Goal: Task Accomplishment & Management: Manage account settings

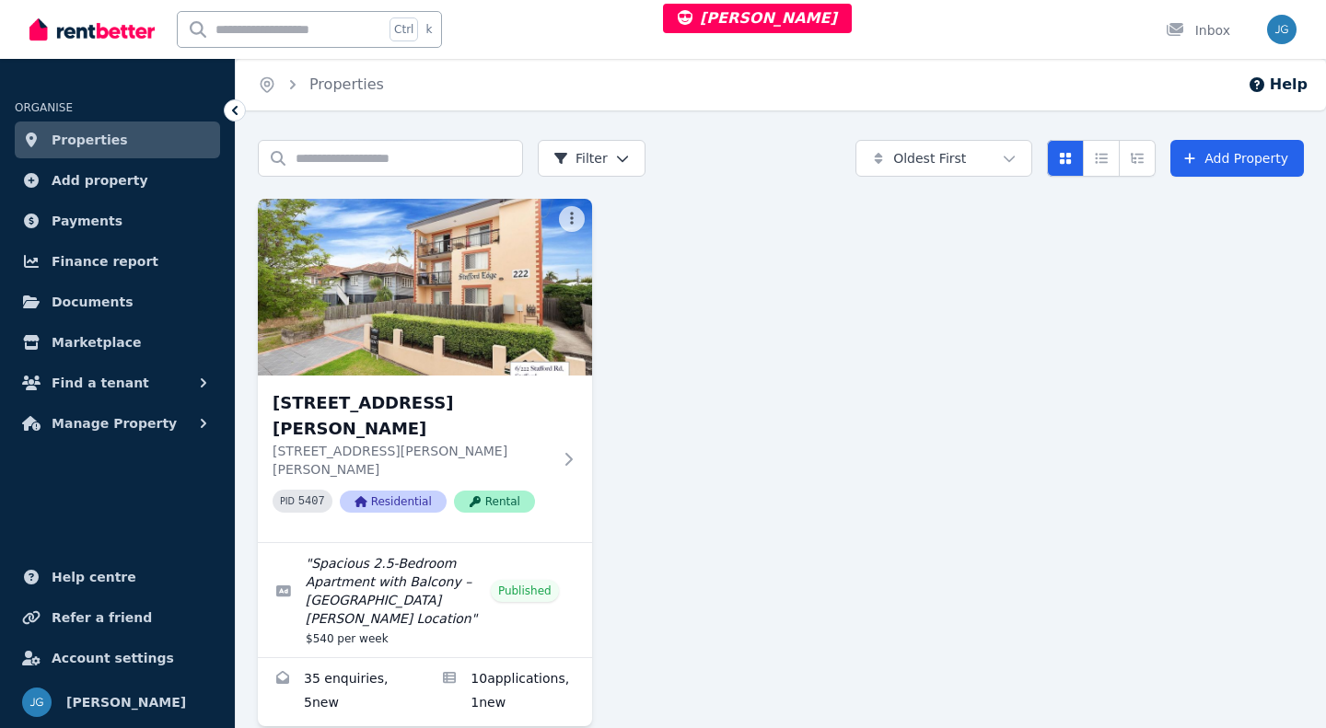
click at [385, 360] on img at bounding box center [425, 287] width 334 height 177
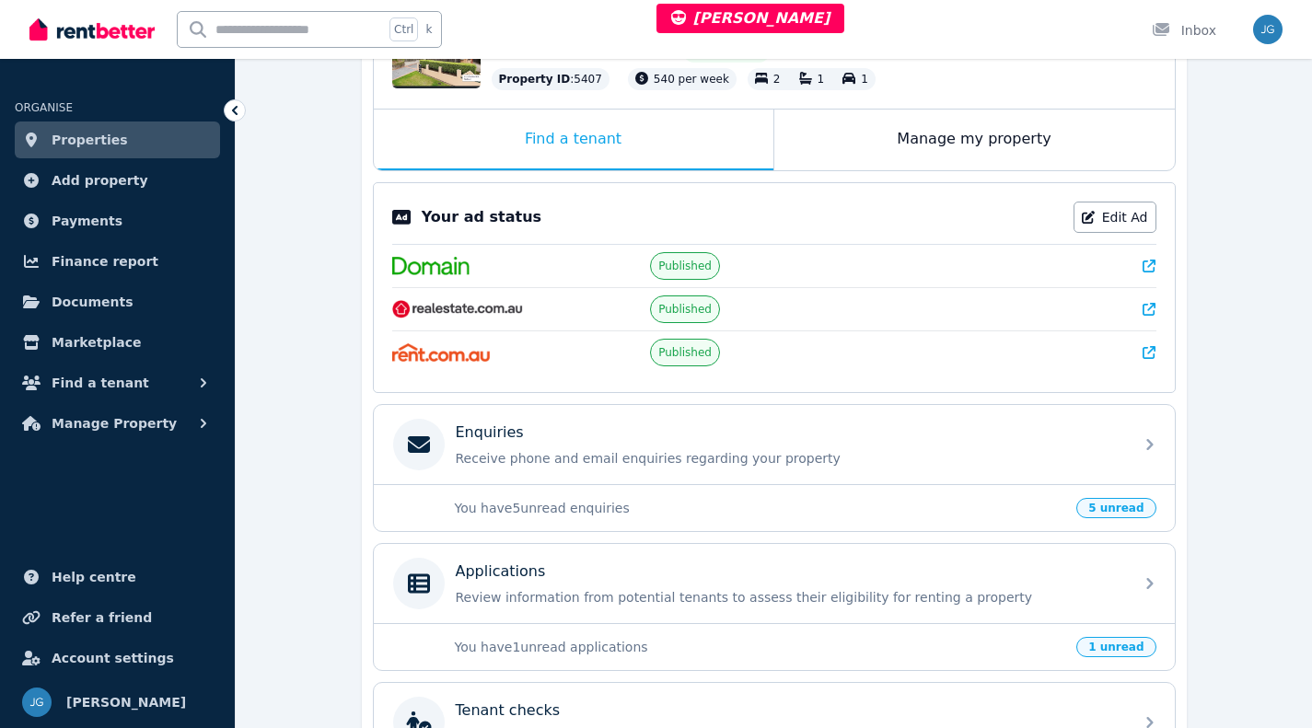
scroll to position [463, 0]
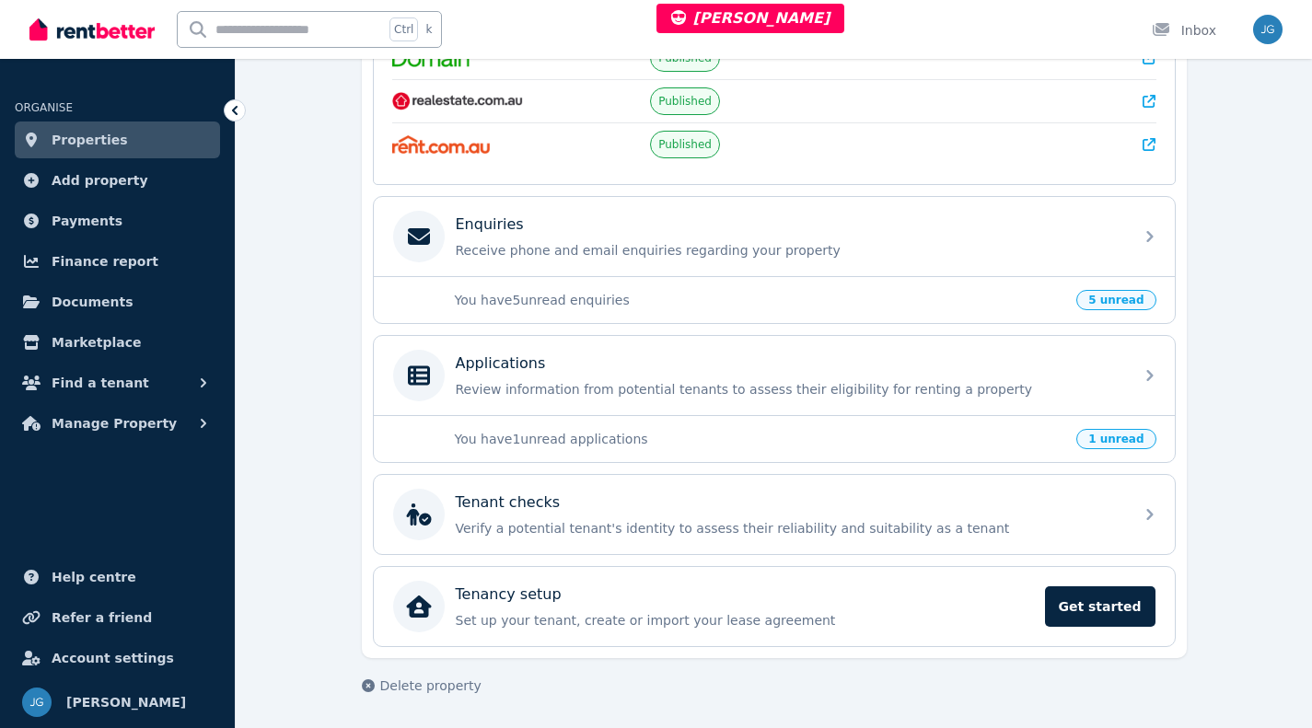
click at [621, 400] on div "Applications Review information from potential tenants to assess their eligibil…" at bounding box center [757, 376] width 729 height 52
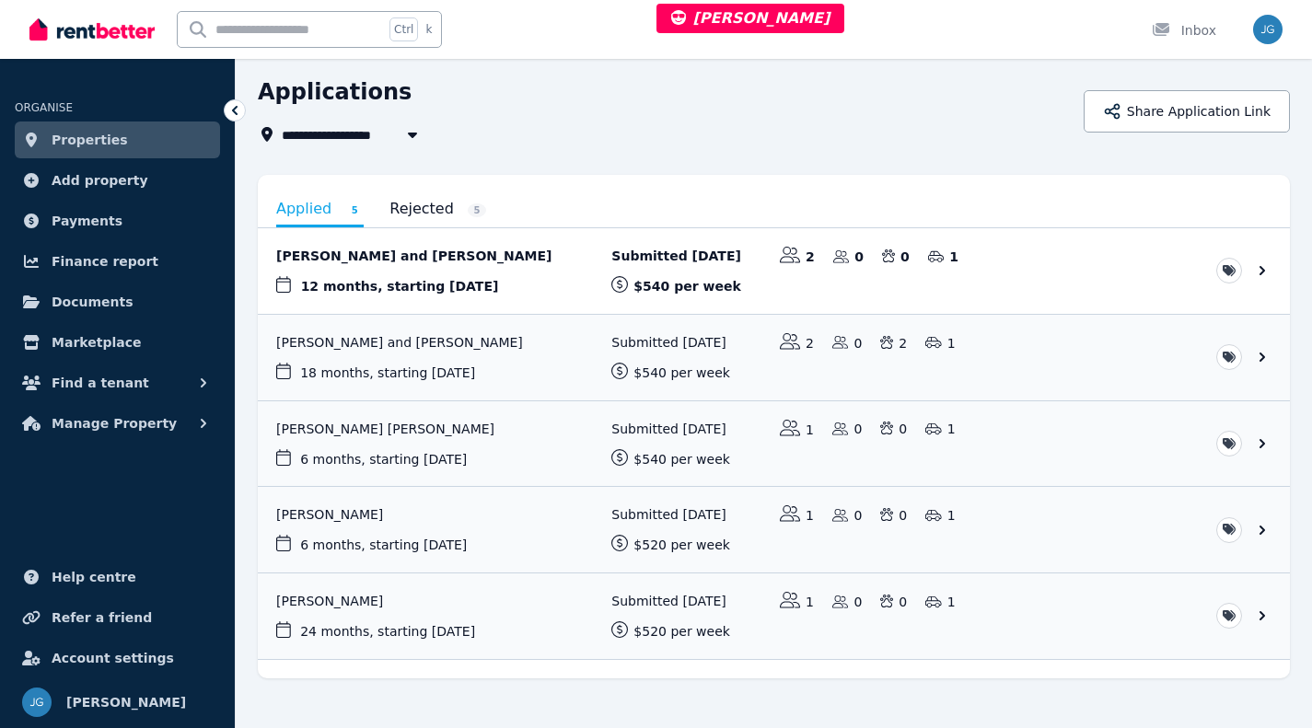
scroll to position [64, 0]
click at [535, 517] on link "View application: Julia Von Wuthenau" at bounding box center [774, 529] width 1032 height 86
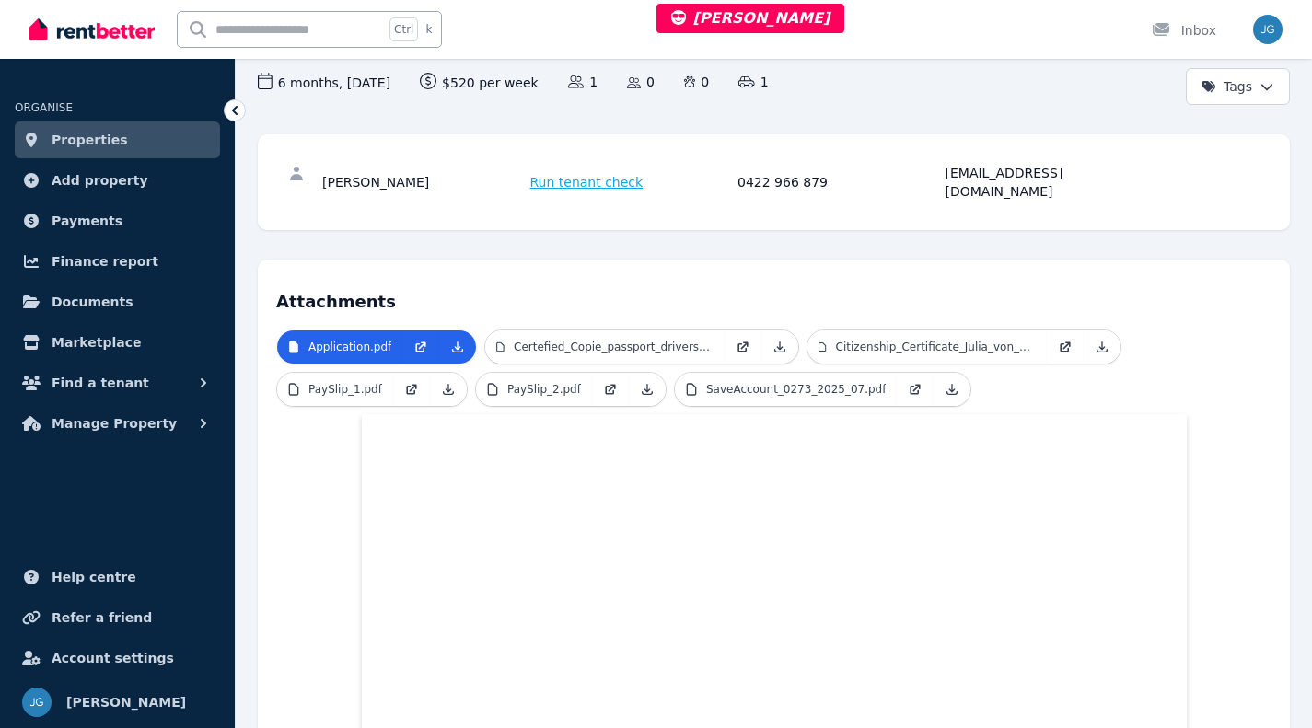
scroll to position [185, 0]
click at [365, 381] on p "PaySlip_1.pdf" at bounding box center [345, 388] width 74 height 15
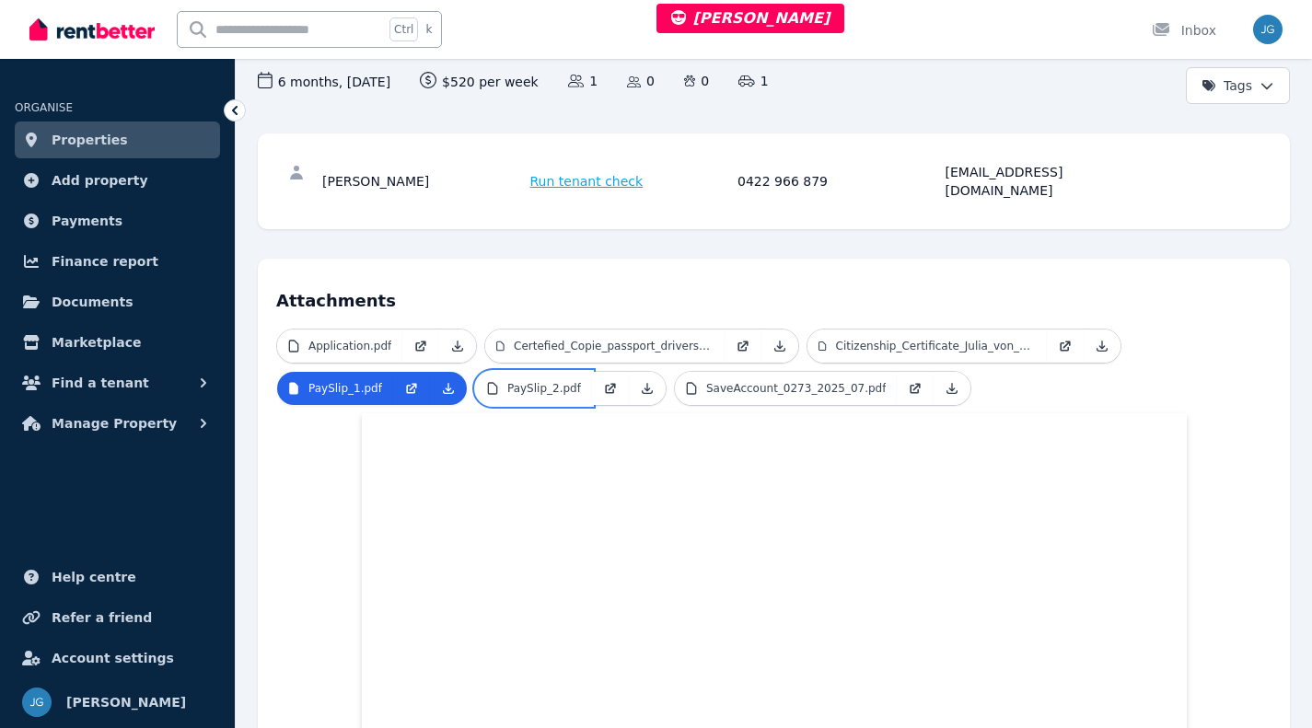
click at [516, 381] on p "PaySlip_2.pdf" at bounding box center [544, 388] width 74 height 15
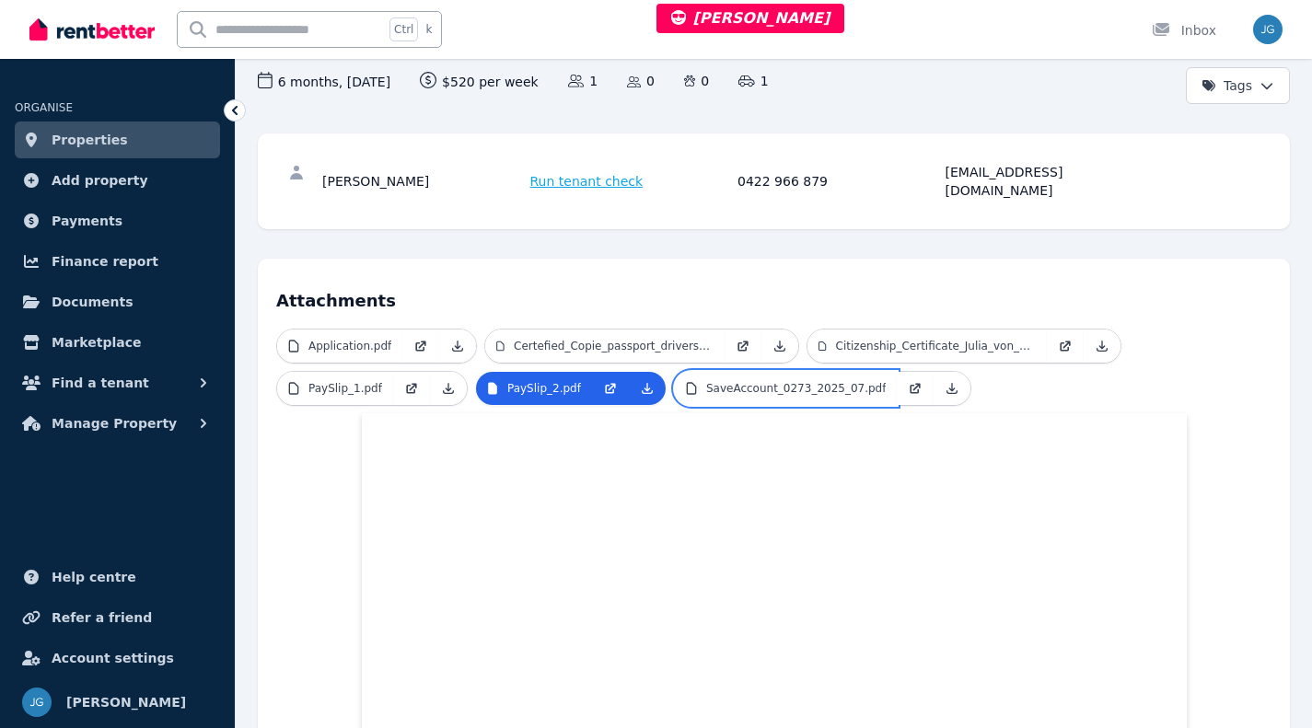
click at [738, 381] on p "SaveAccount_0273_2025_07.pdf" at bounding box center [796, 388] width 180 height 15
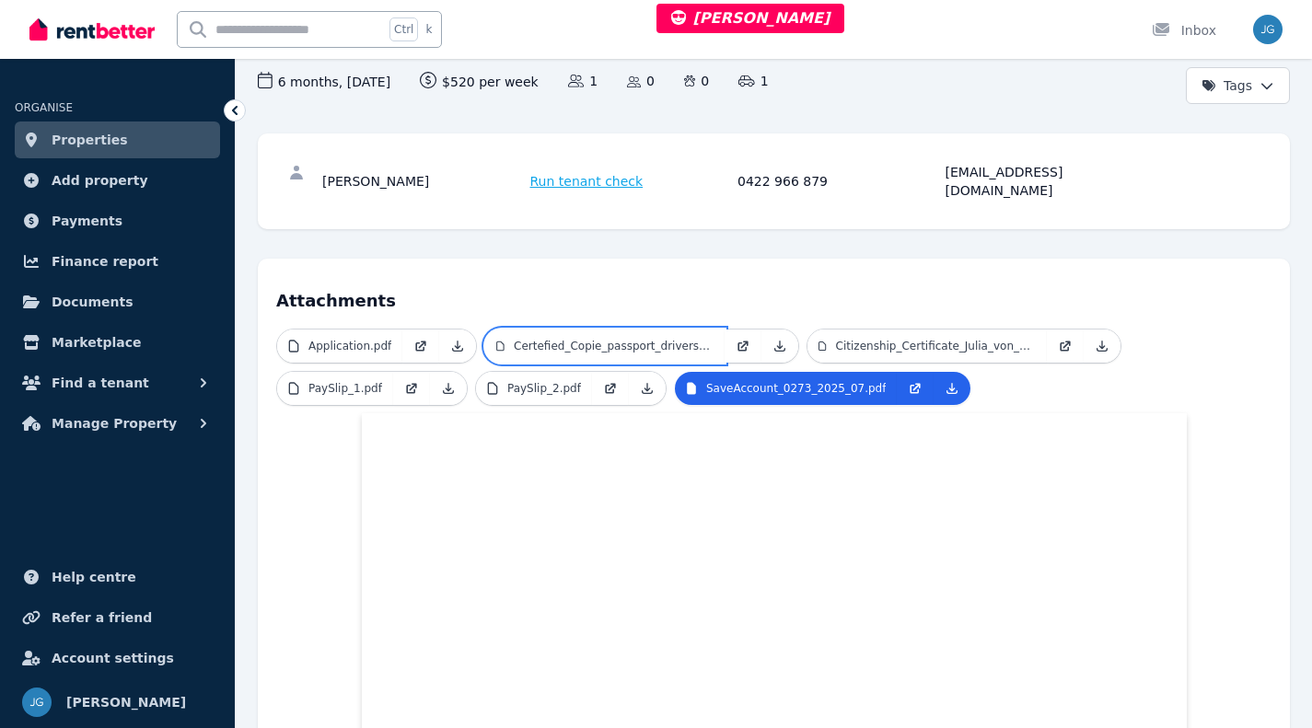
click at [632, 330] on link "Certefied_Copie_passport_drivers_licence.pdf" at bounding box center [604, 346] width 239 height 33
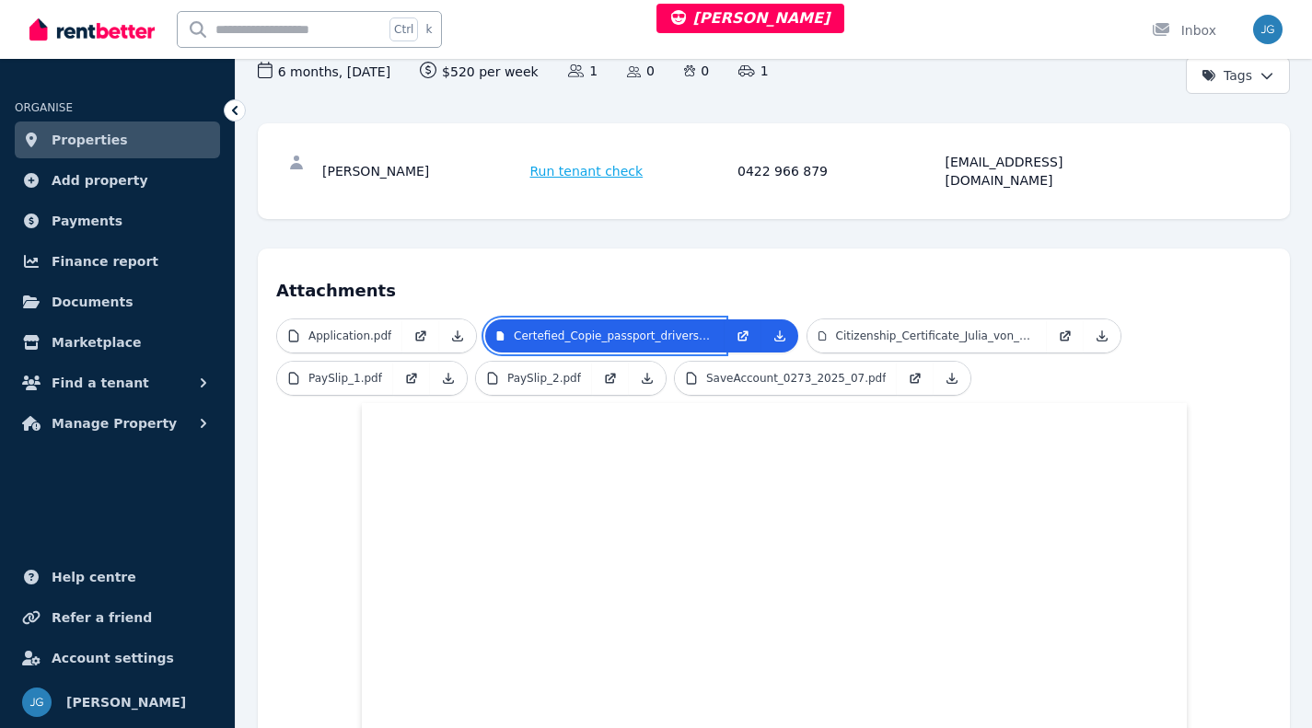
scroll to position [192, 0]
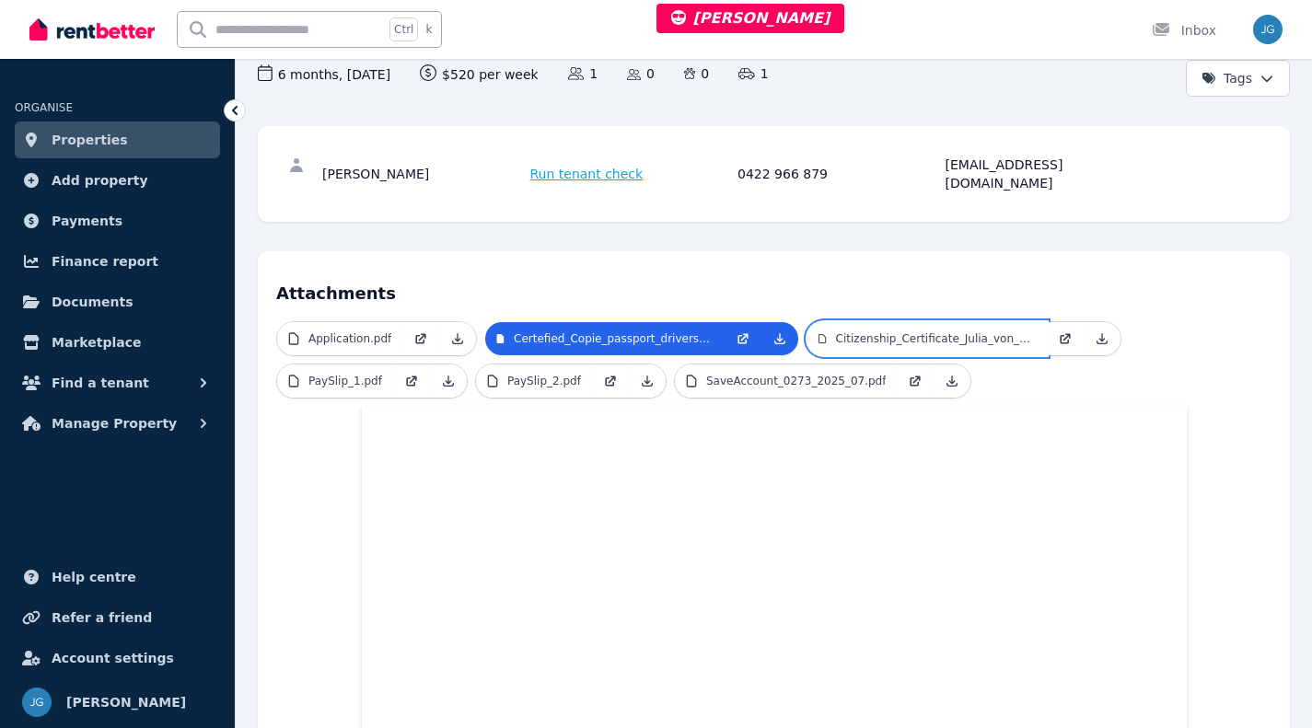
click at [866, 331] on p "Citizenship_Certificate_Julia_von_Wuthenau.pdf" at bounding box center [936, 338] width 201 height 15
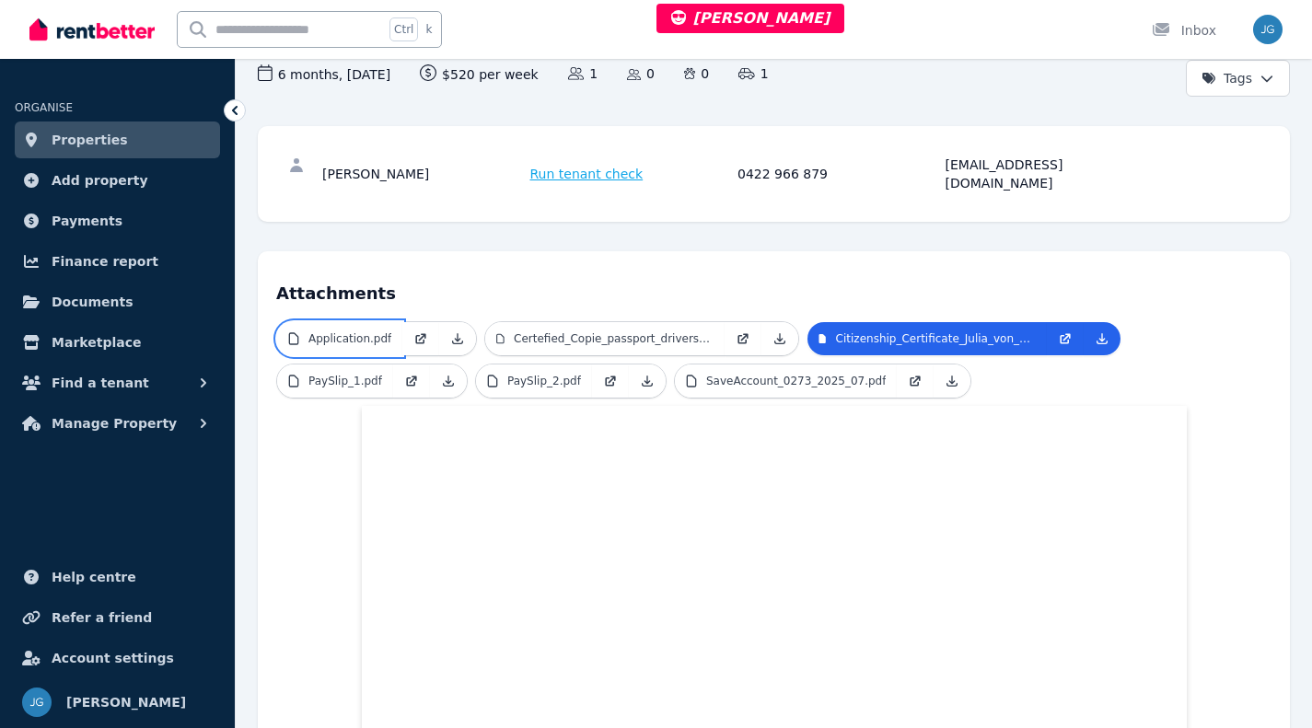
click at [348, 331] on p "Application.pdf" at bounding box center [349, 338] width 83 height 15
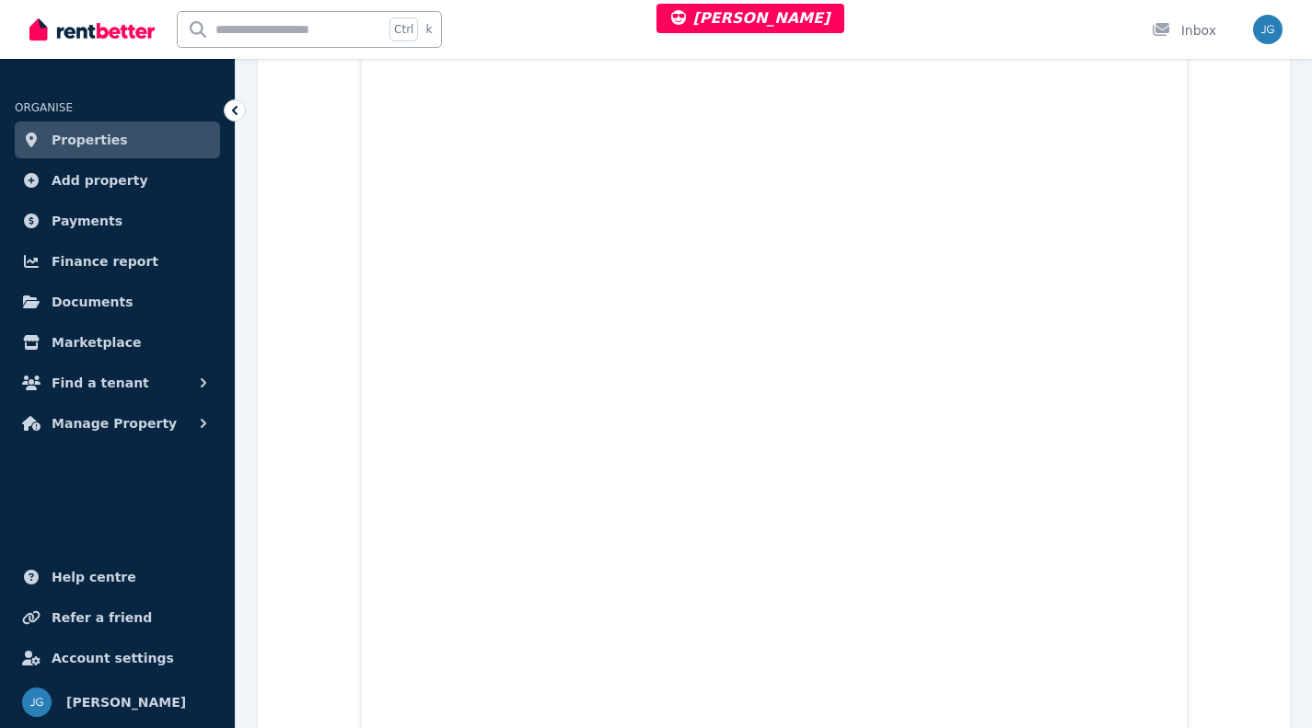
scroll to position [0, 0]
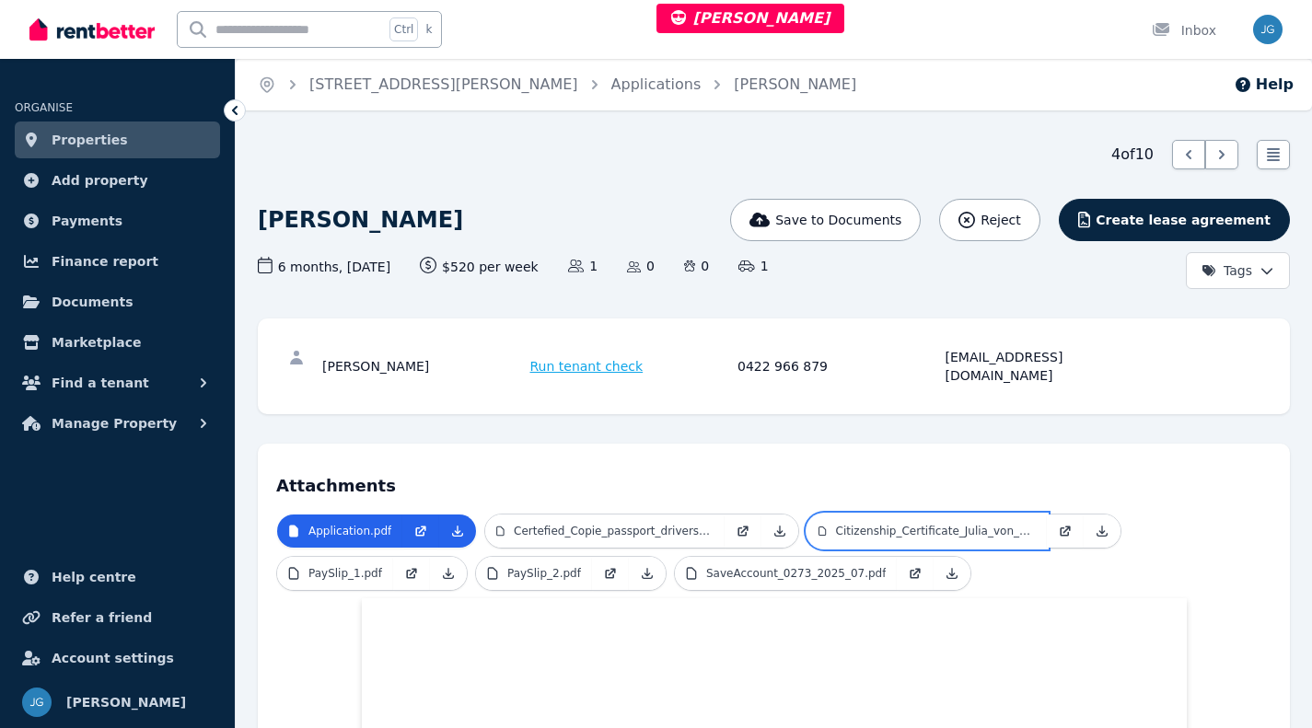
click at [836, 524] on p "Citizenship_Certificate_Julia_von_Wuthenau.pdf" at bounding box center [936, 531] width 201 height 15
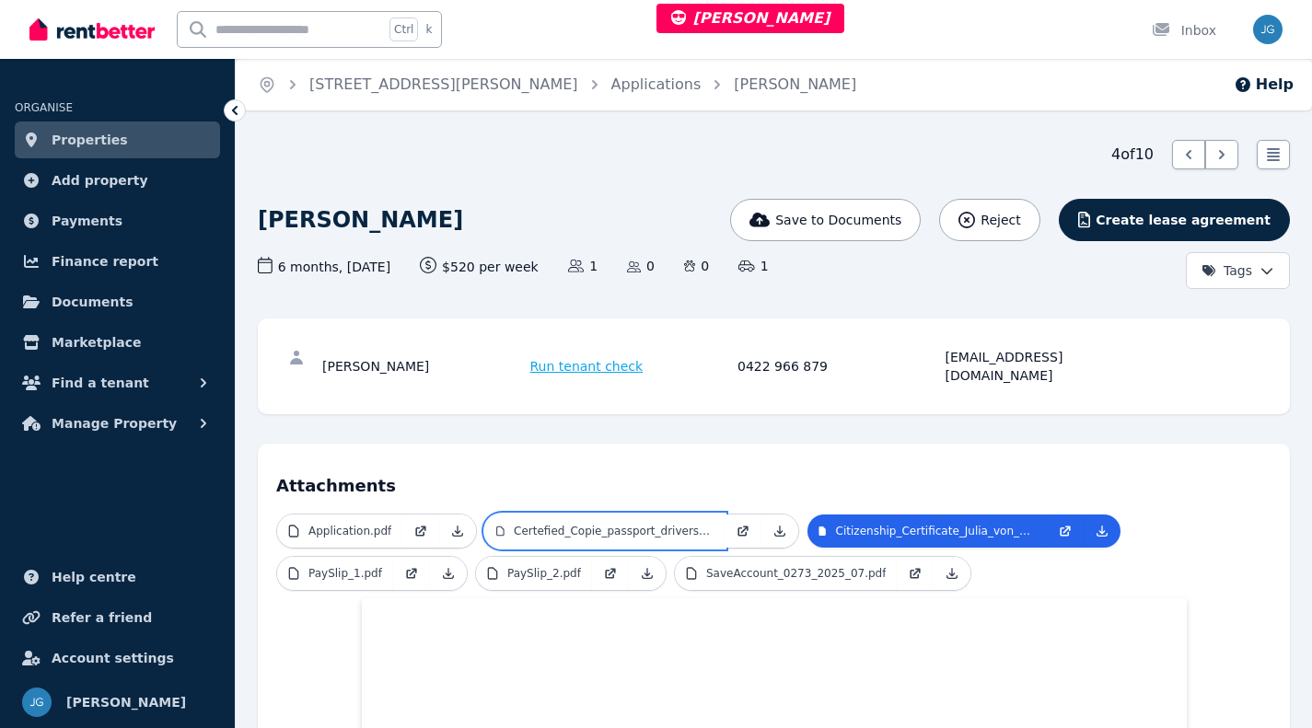
click at [598, 515] on link "Certefied_Copie_passport_drivers_licence.pdf" at bounding box center [604, 531] width 239 height 33
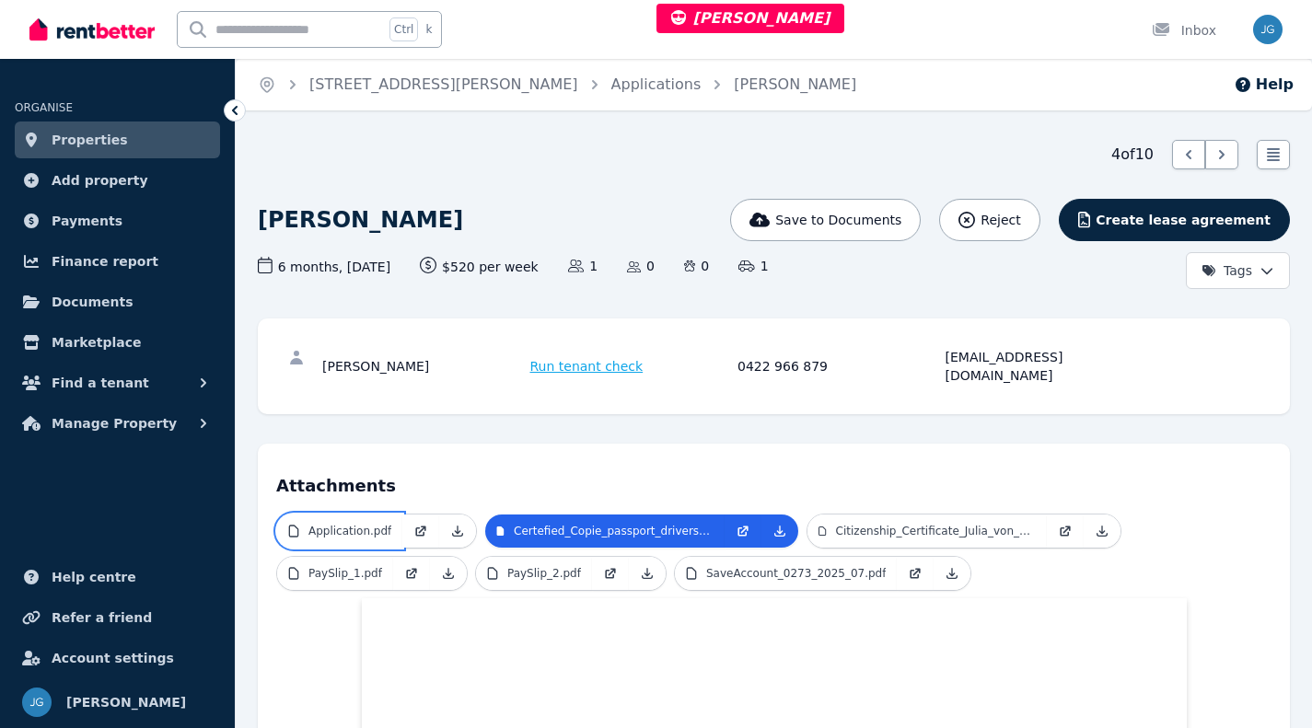
click at [354, 520] on link "Application.pdf" at bounding box center [339, 531] width 125 height 33
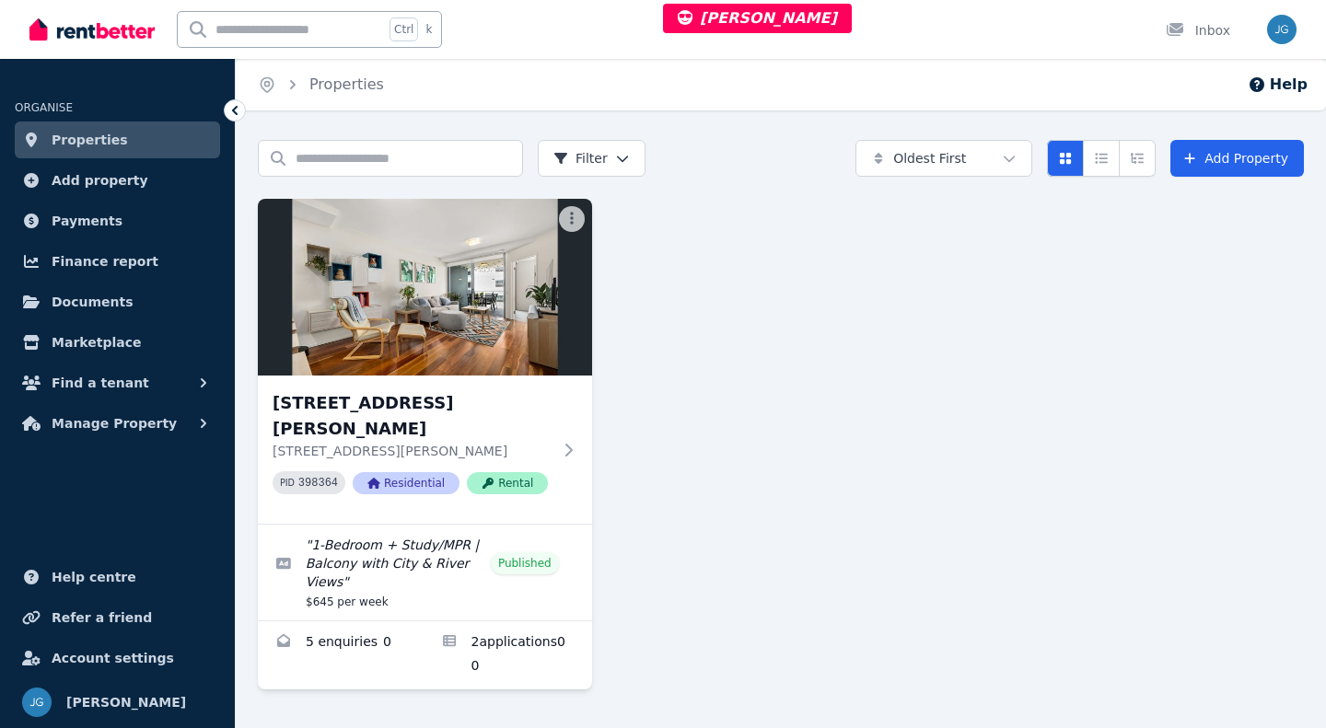
click at [386, 264] on img at bounding box center [425, 287] width 334 height 177
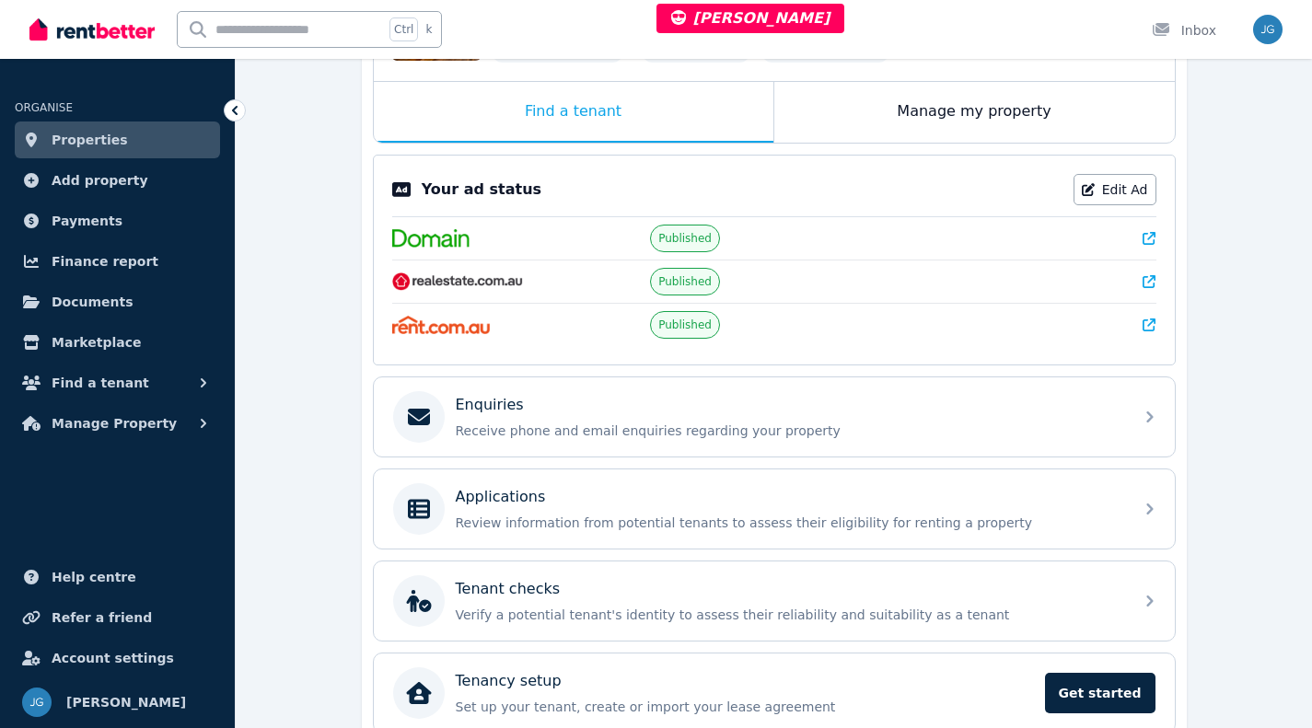
scroll to position [285, 0]
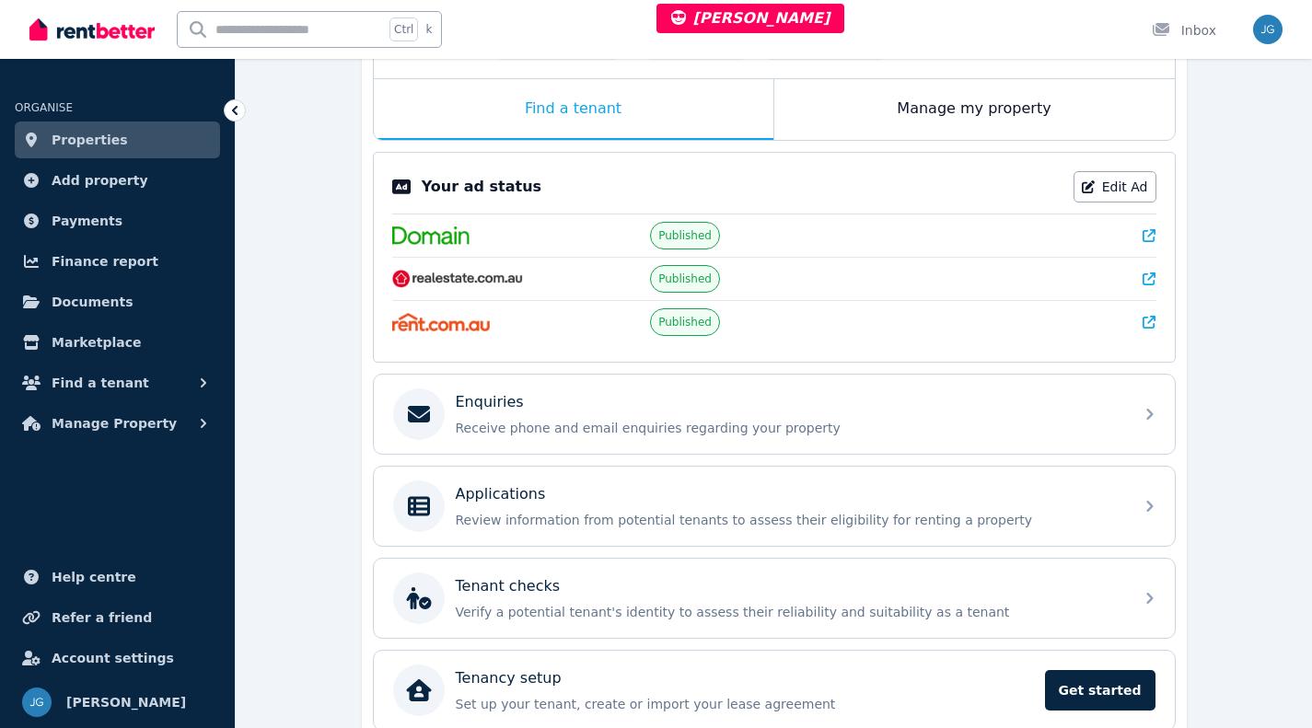
click at [721, 496] on div "Applications" at bounding box center [789, 494] width 667 height 22
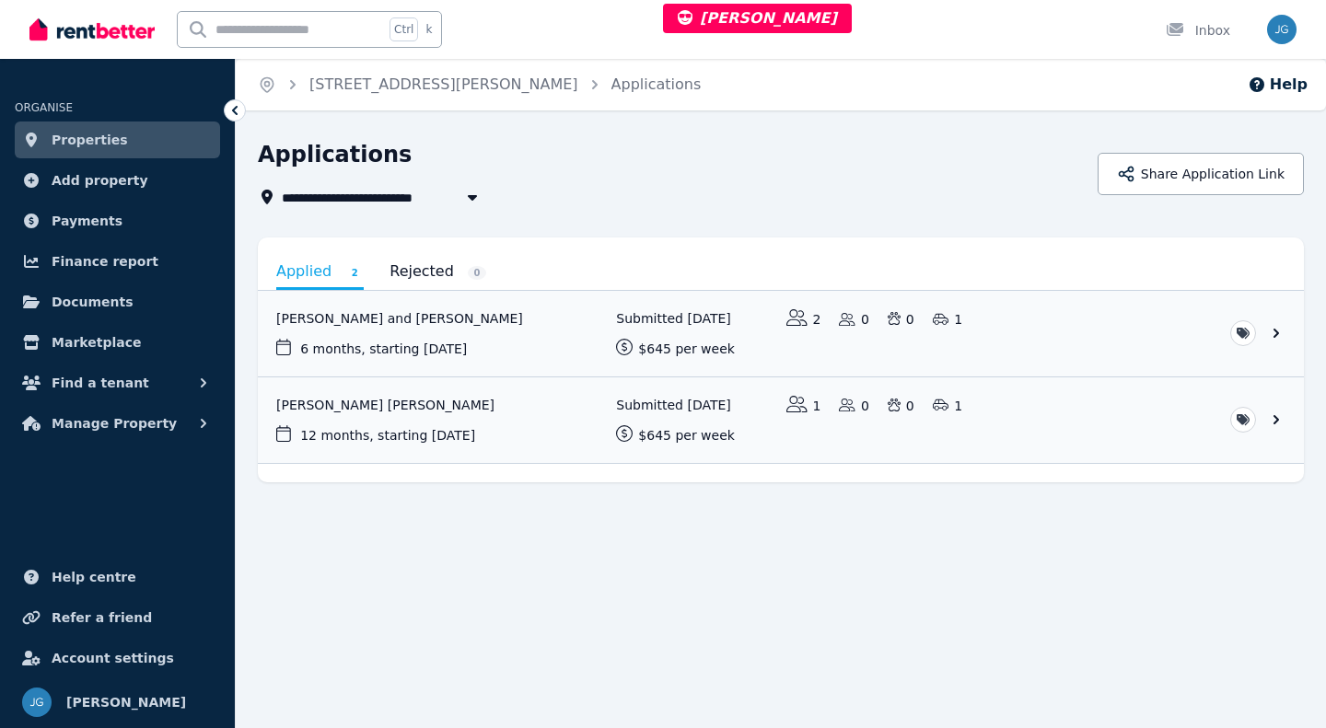
click at [563, 340] on link "View application: Eden Devcich and Dylan Francis" at bounding box center [781, 334] width 1046 height 86
click at [1167, 318] on link "View application: Eden Devcich and Dylan Francis" at bounding box center [781, 334] width 1046 height 86
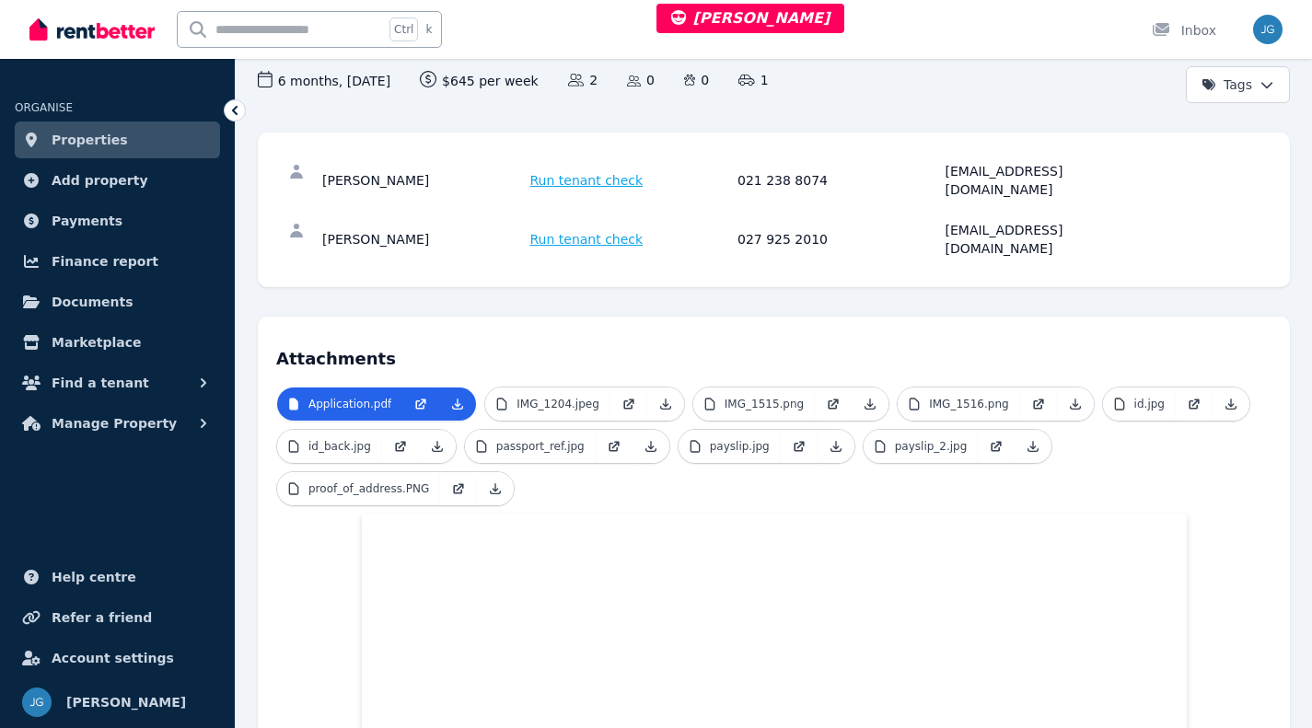
scroll to position [207, 0]
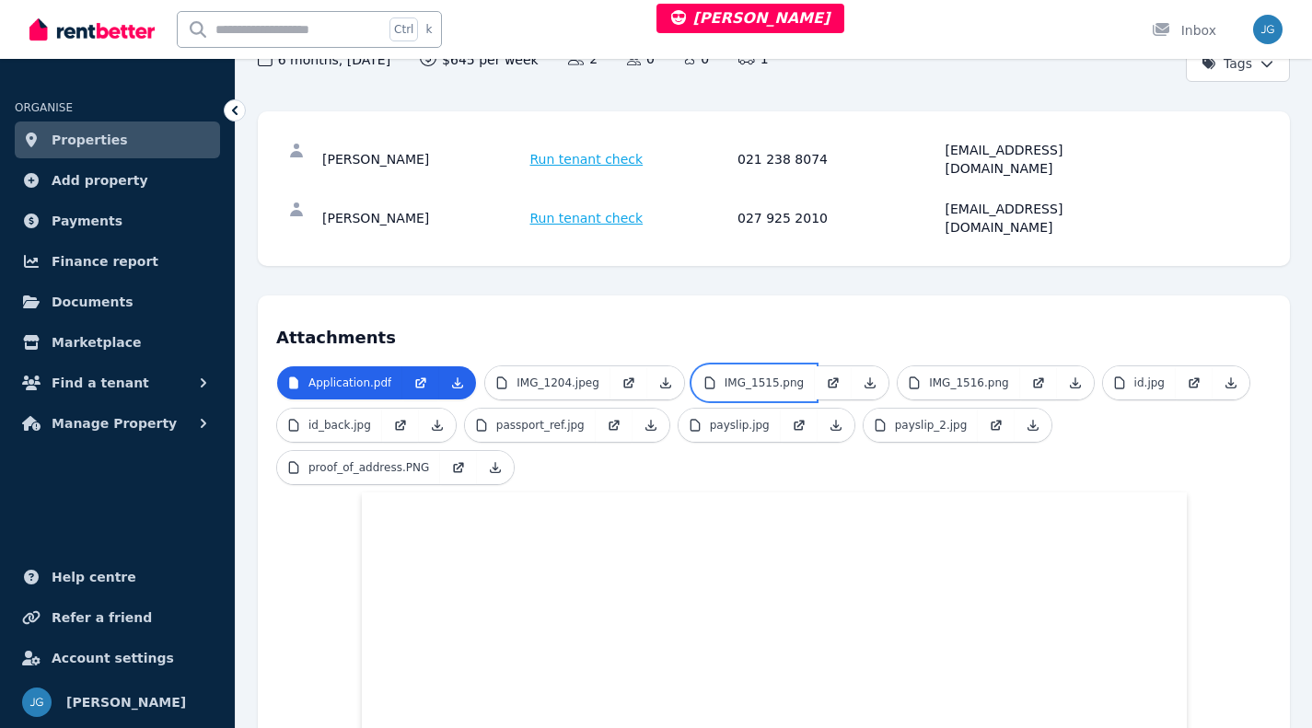
click at [742, 376] on p "IMG_1515.png" at bounding box center [764, 383] width 79 height 15
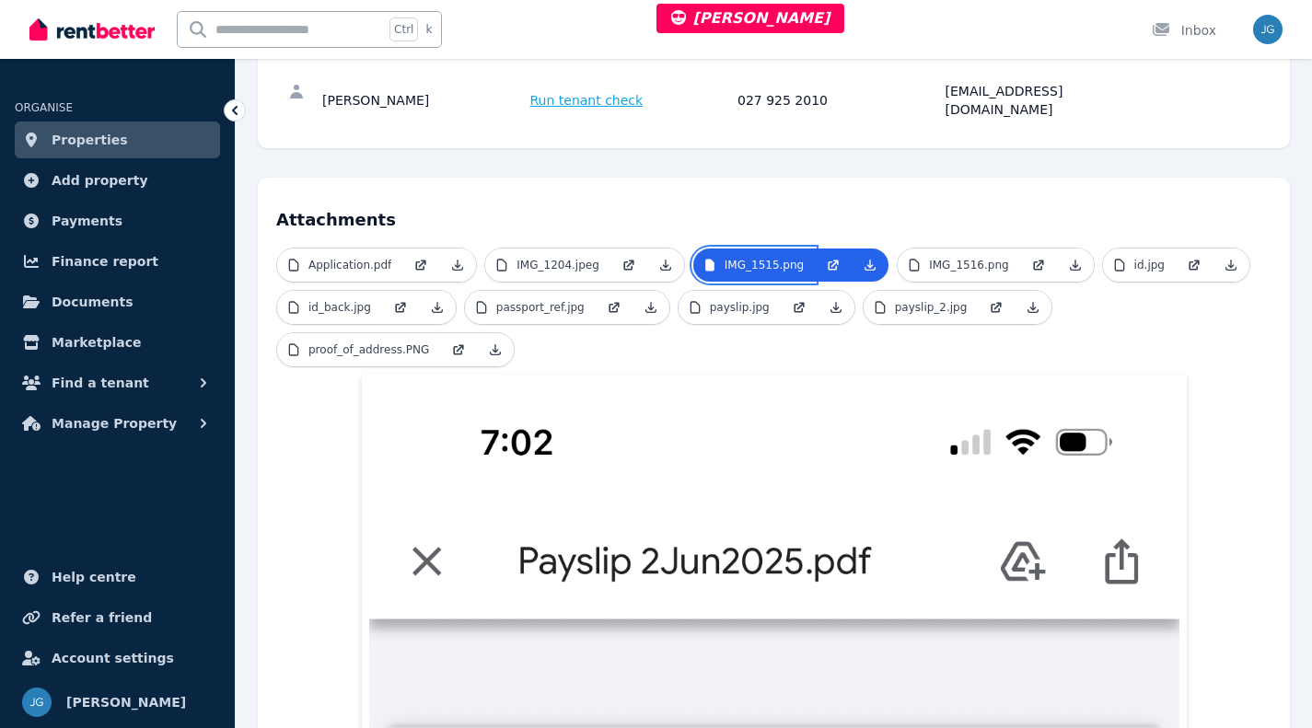
scroll to position [320, 0]
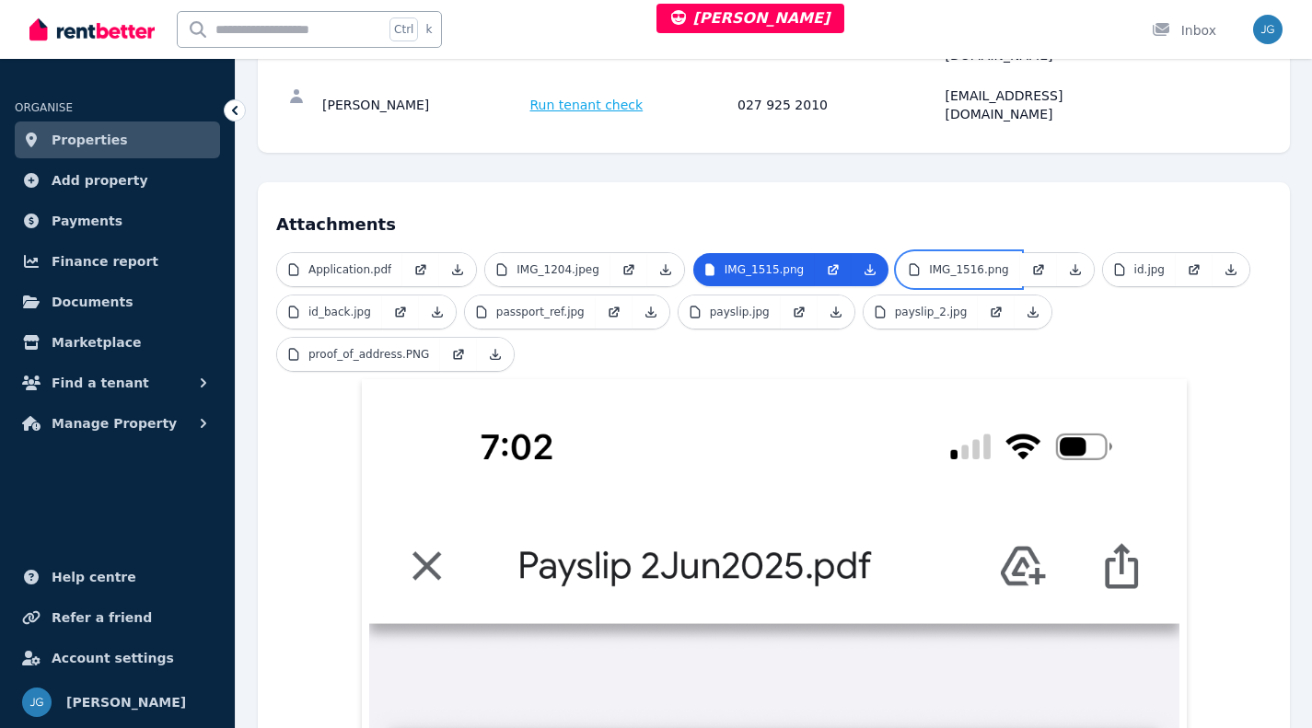
click at [937, 262] on p "IMG_1516.png" at bounding box center [968, 269] width 79 height 15
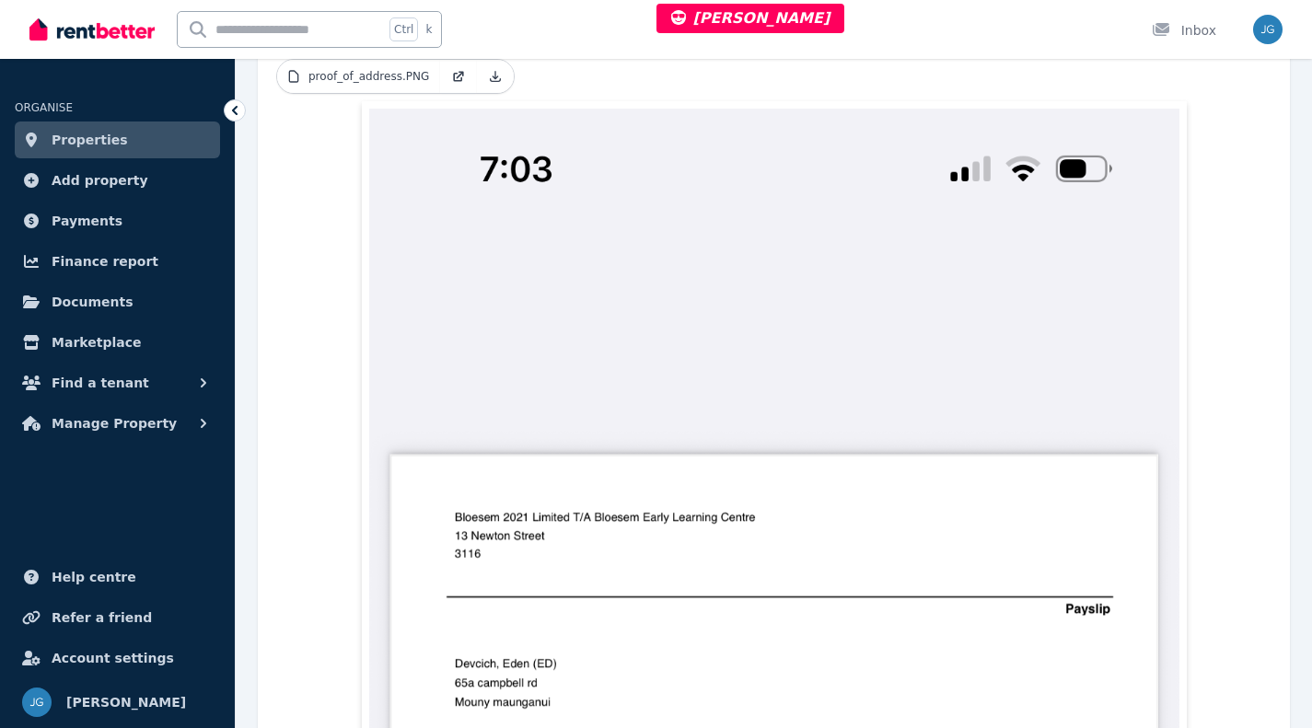
scroll to position [484, 0]
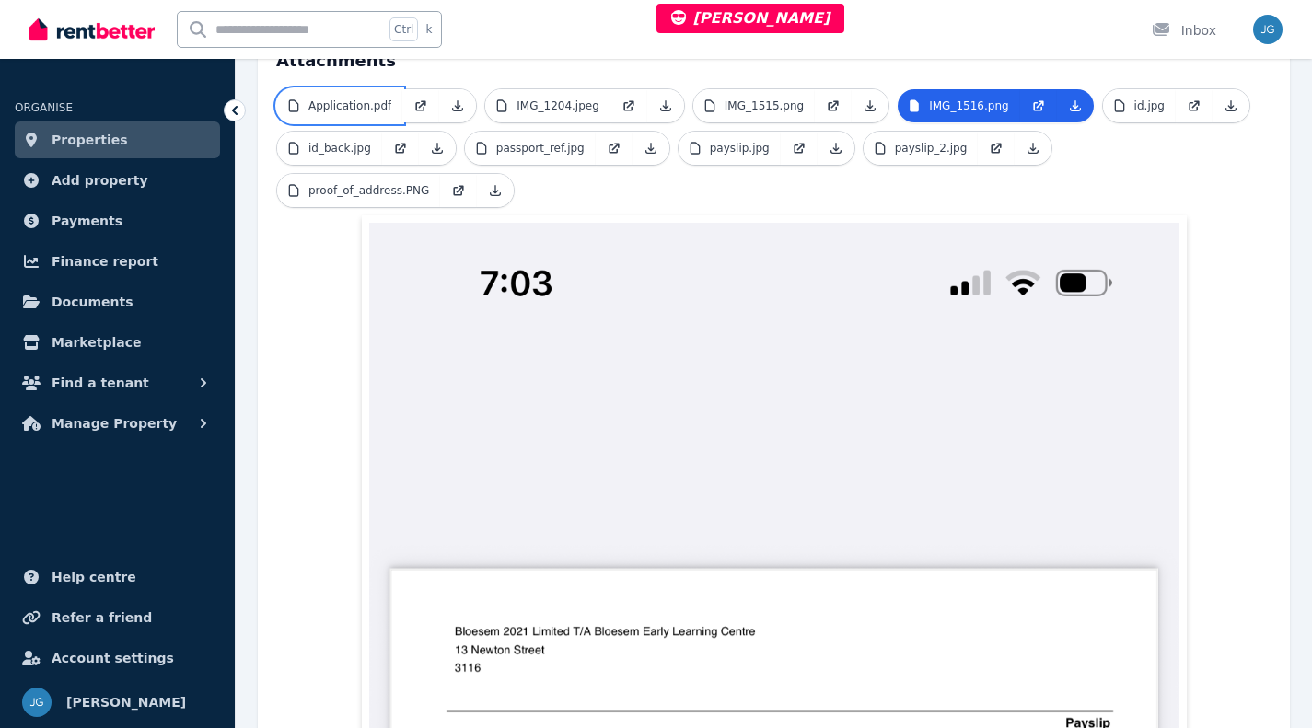
click at [333, 99] on p "Application.pdf" at bounding box center [349, 106] width 83 height 15
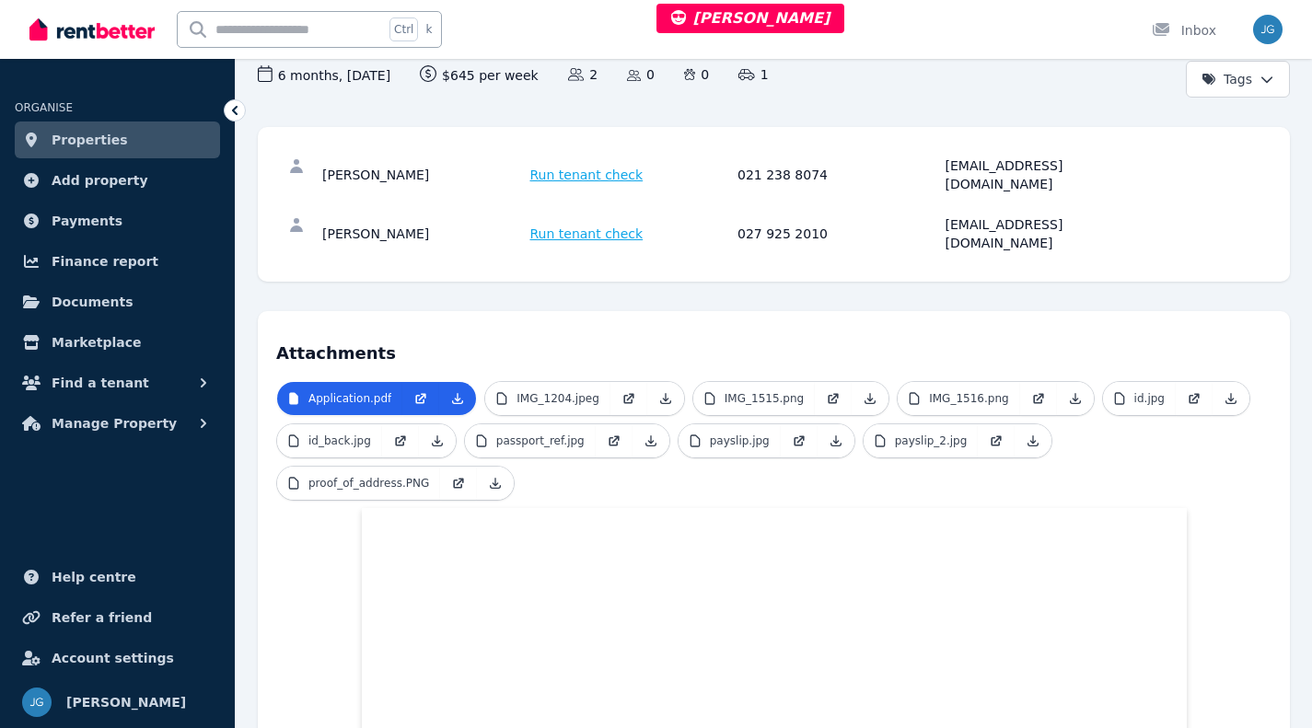
scroll to position [199, 0]
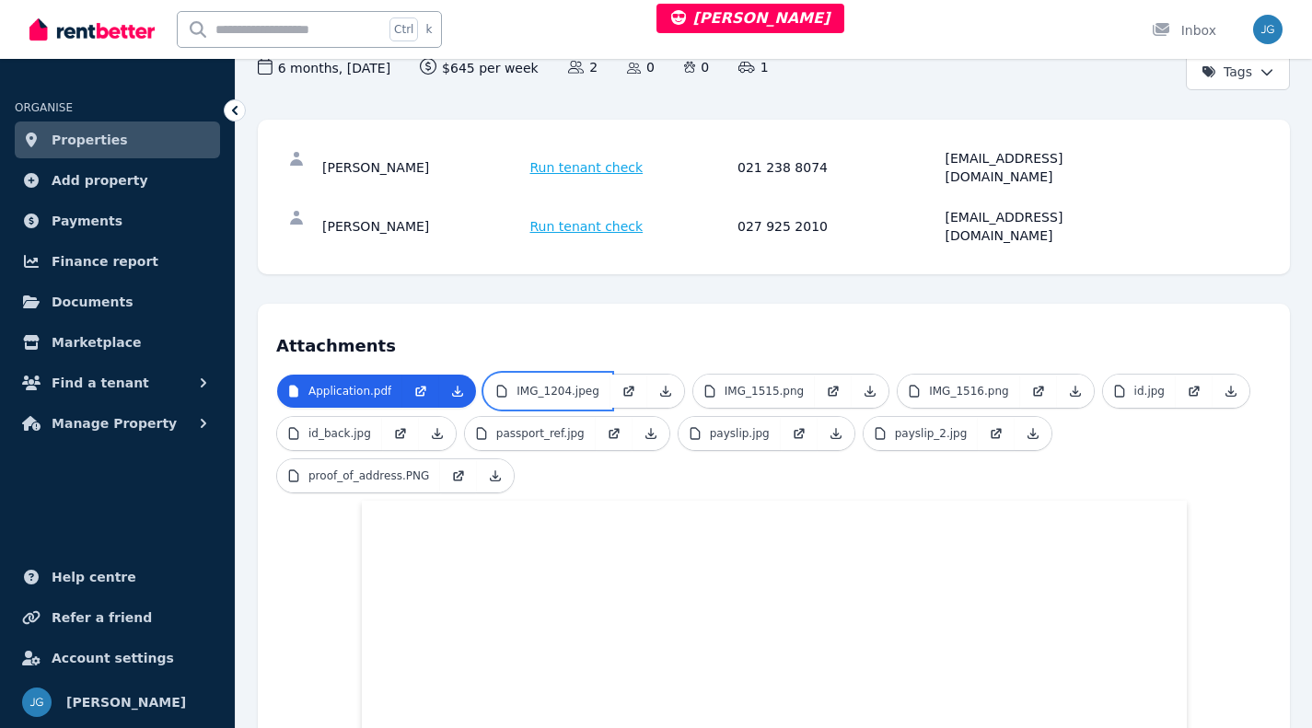
click at [510, 375] on link "IMG_1204.jpeg" at bounding box center [547, 391] width 125 height 33
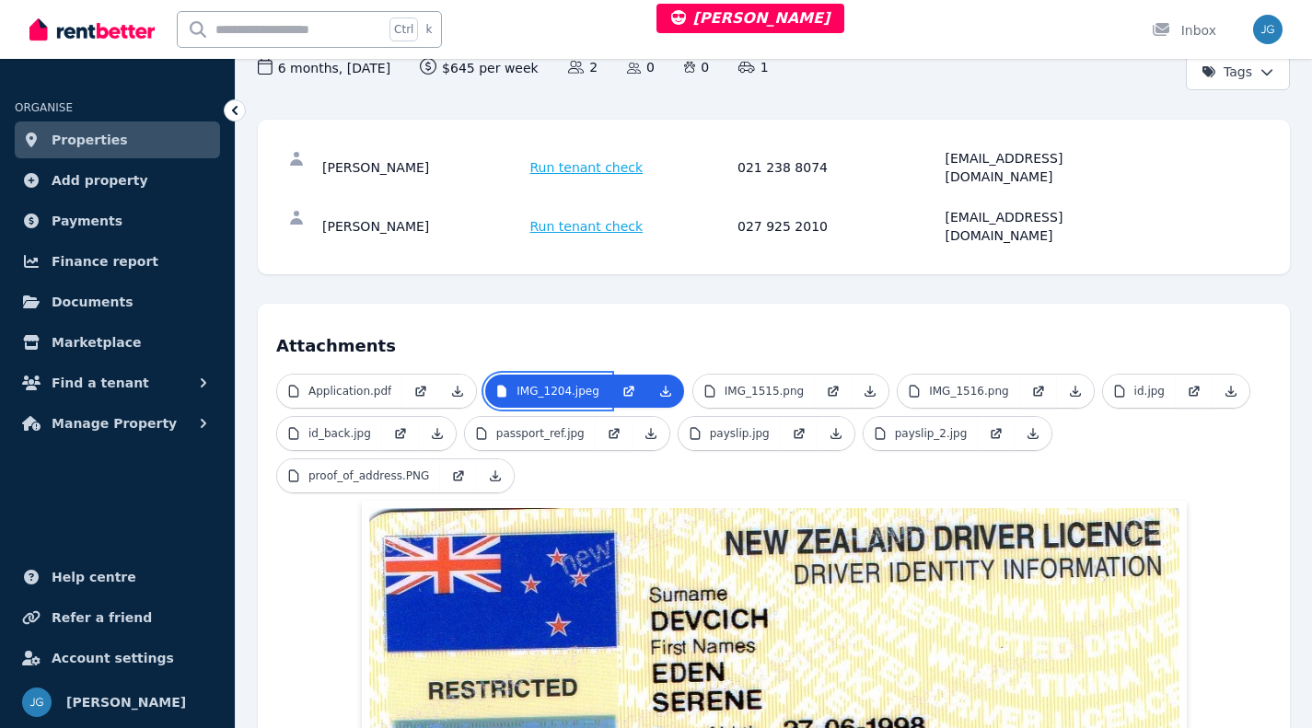
scroll to position [306, 0]
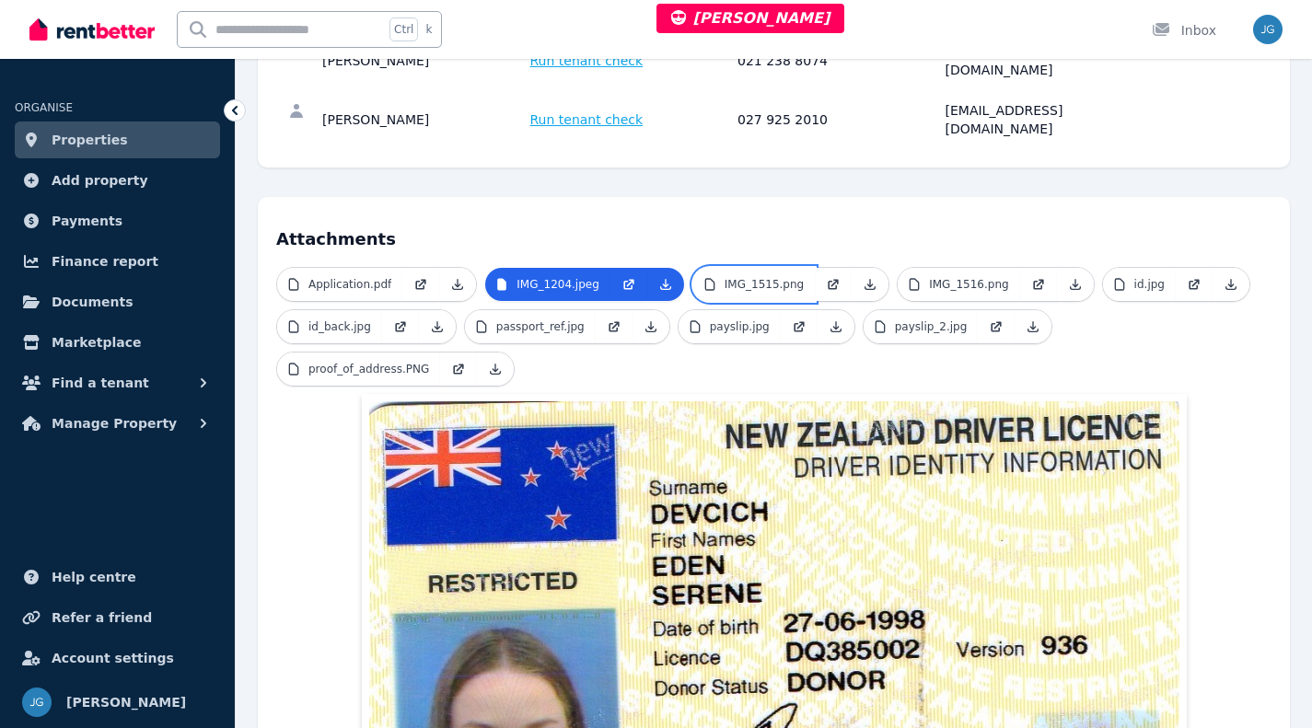
click at [743, 277] on p "IMG_1515.png" at bounding box center [764, 284] width 79 height 15
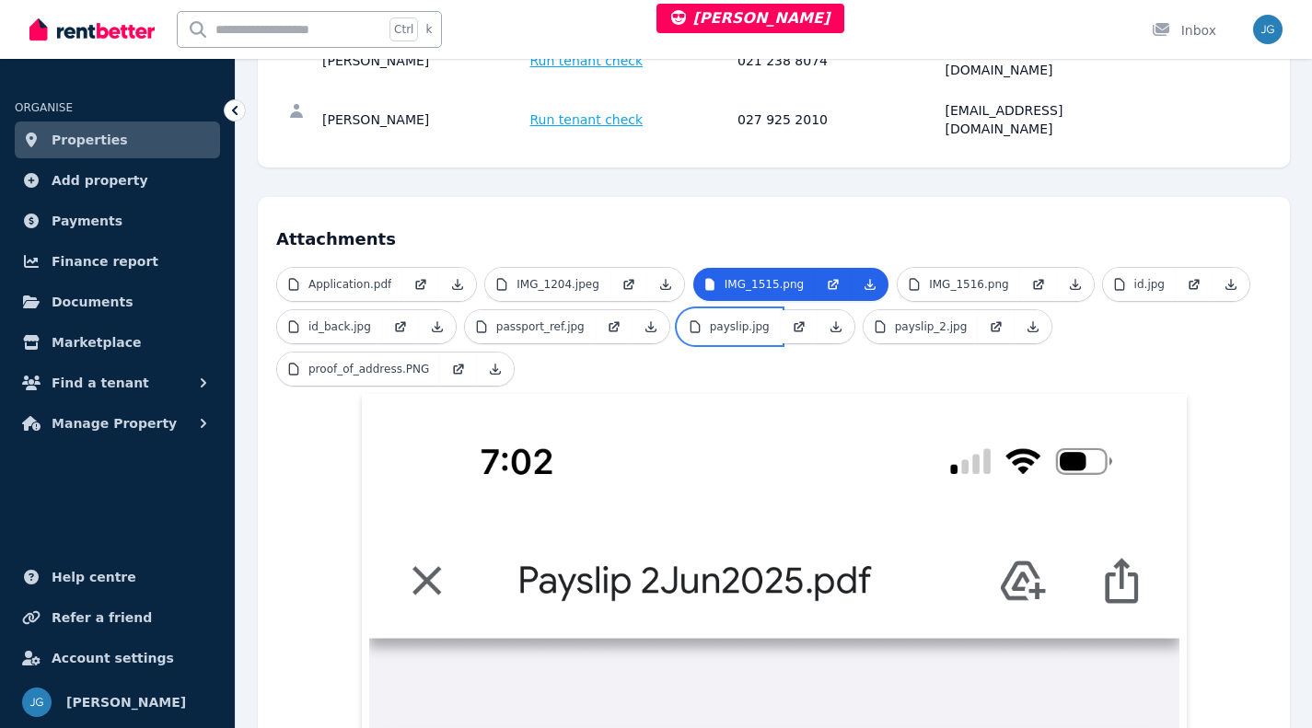
click at [728, 319] on p "payslip.jpg" at bounding box center [740, 326] width 60 height 15
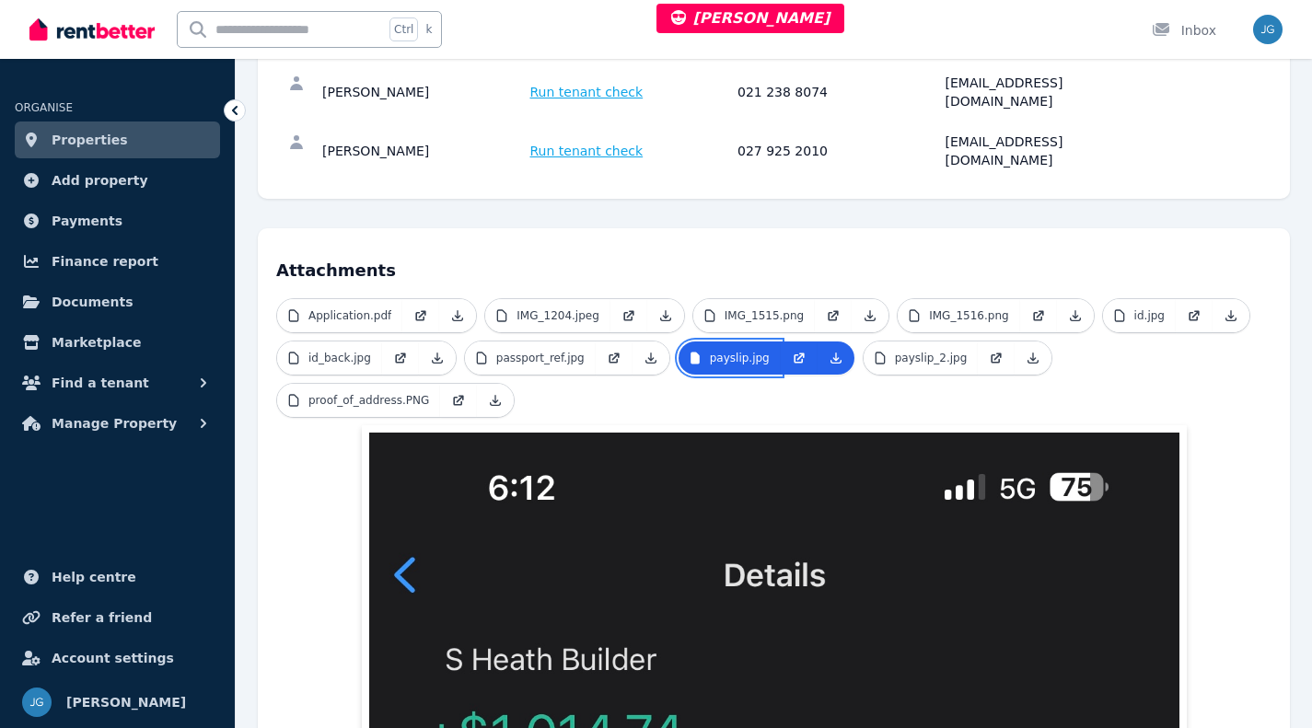
scroll to position [273, 0]
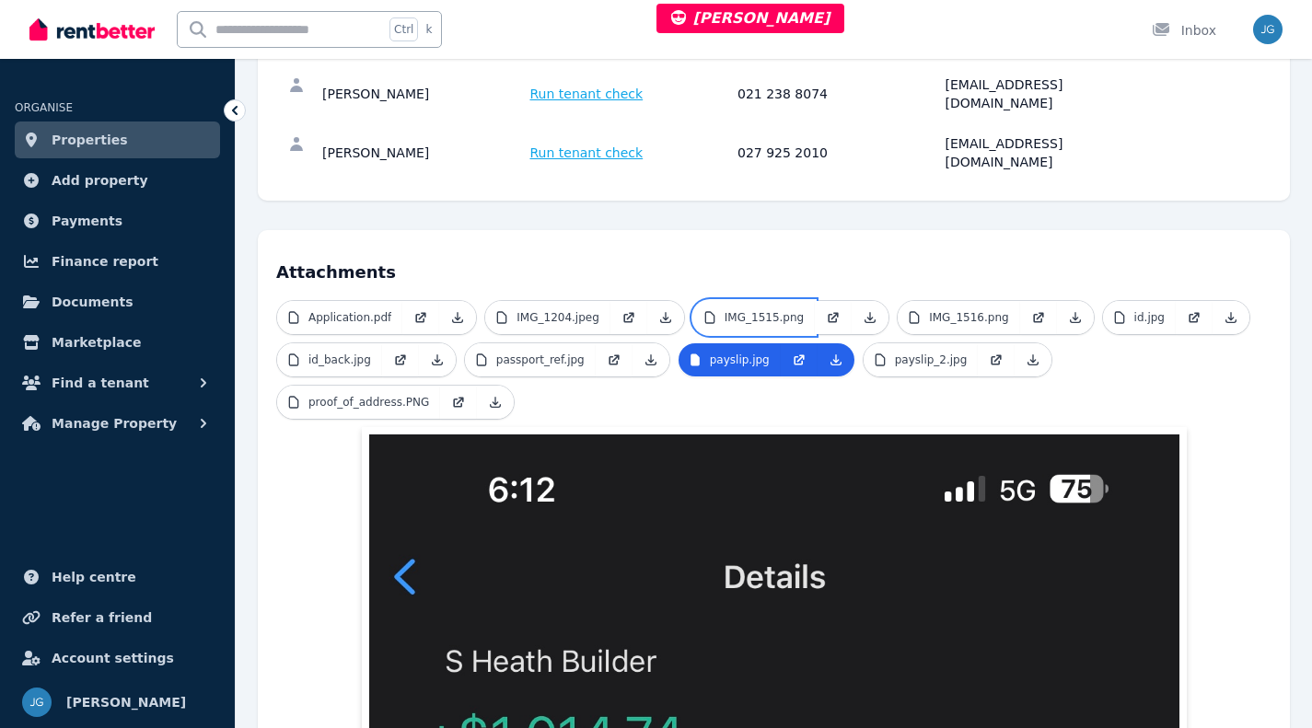
click at [737, 310] on p "IMG_1515.png" at bounding box center [764, 317] width 79 height 15
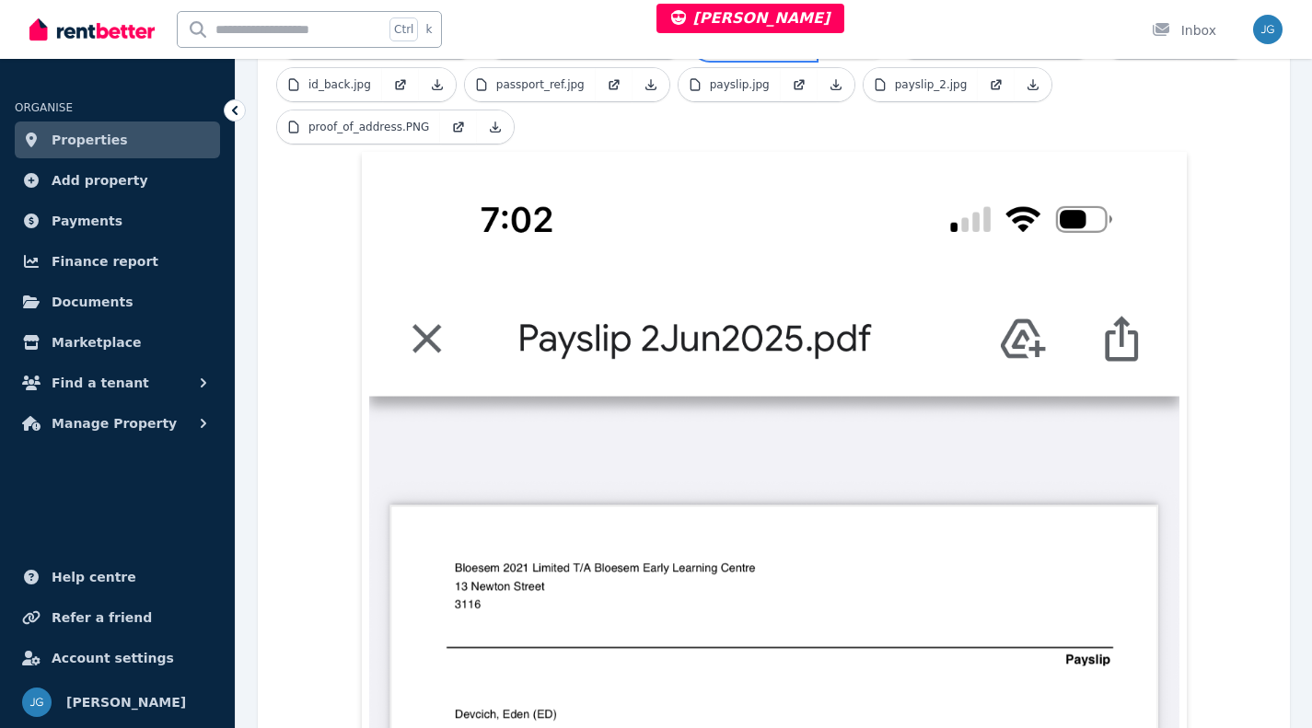
scroll to position [219, 0]
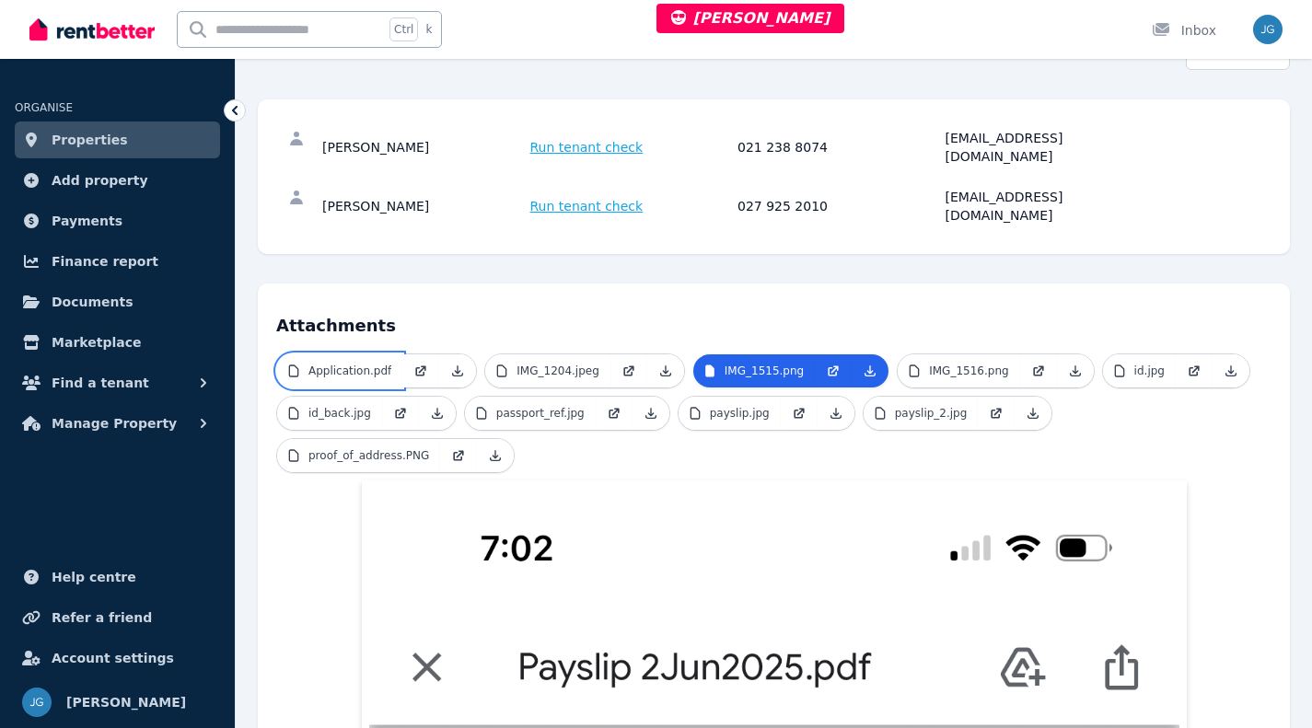
click at [348, 364] on p "Application.pdf" at bounding box center [349, 371] width 83 height 15
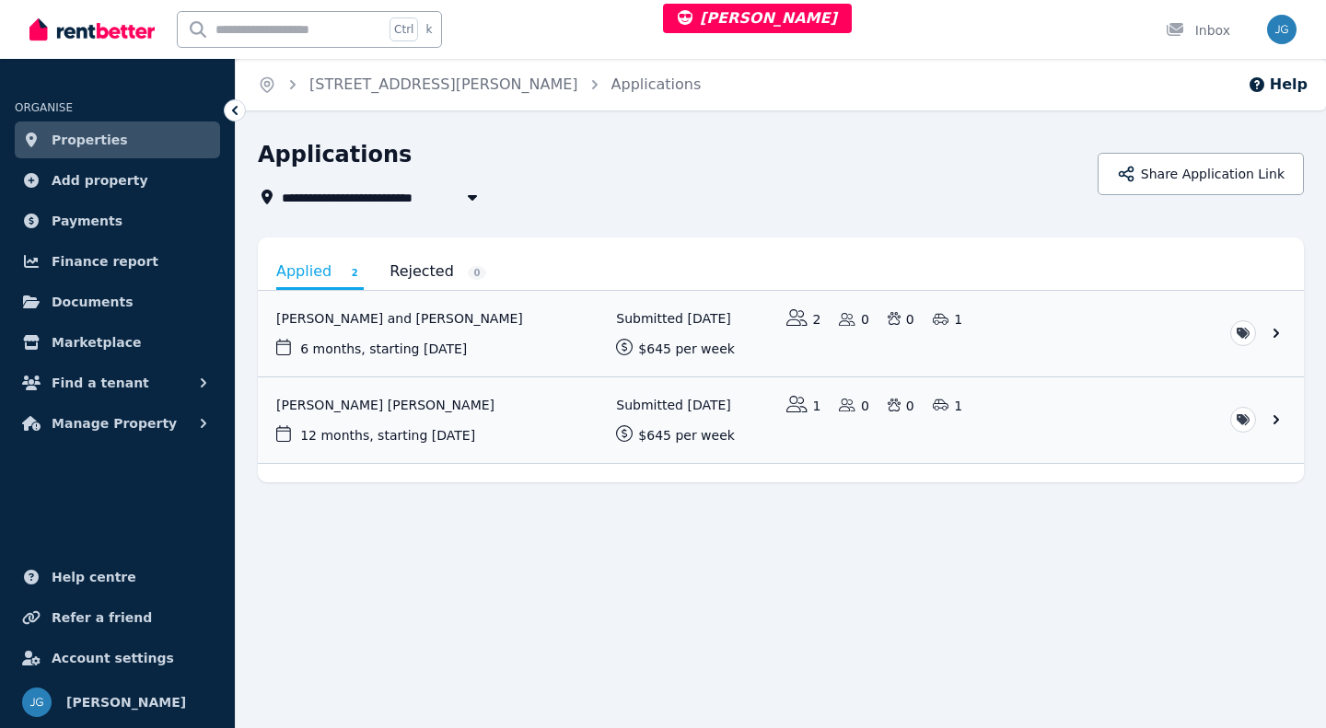
click at [567, 435] on link "View application: Jai Maikuku O’Connell" at bounding box center [781, 420] width 1046 height 86
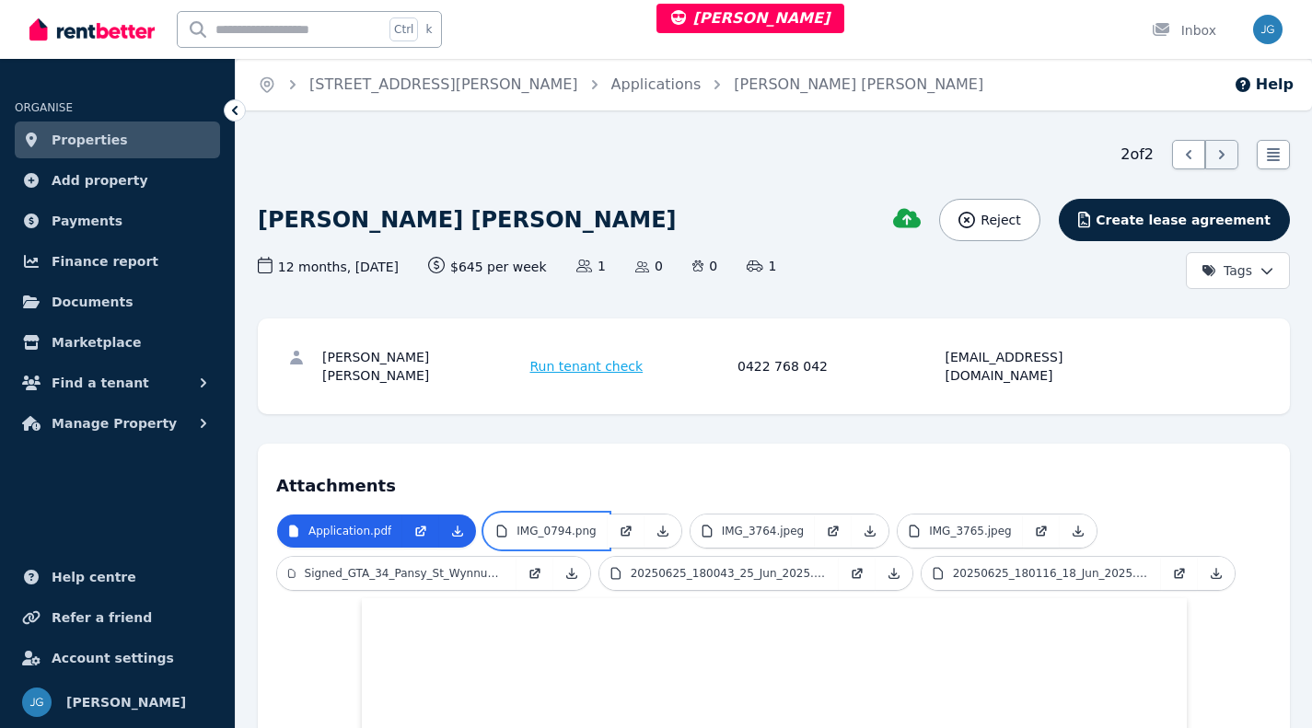
click at [560, 515] on link "IMG_0794.png" at bounding box center [546, 531] width 122 height 33
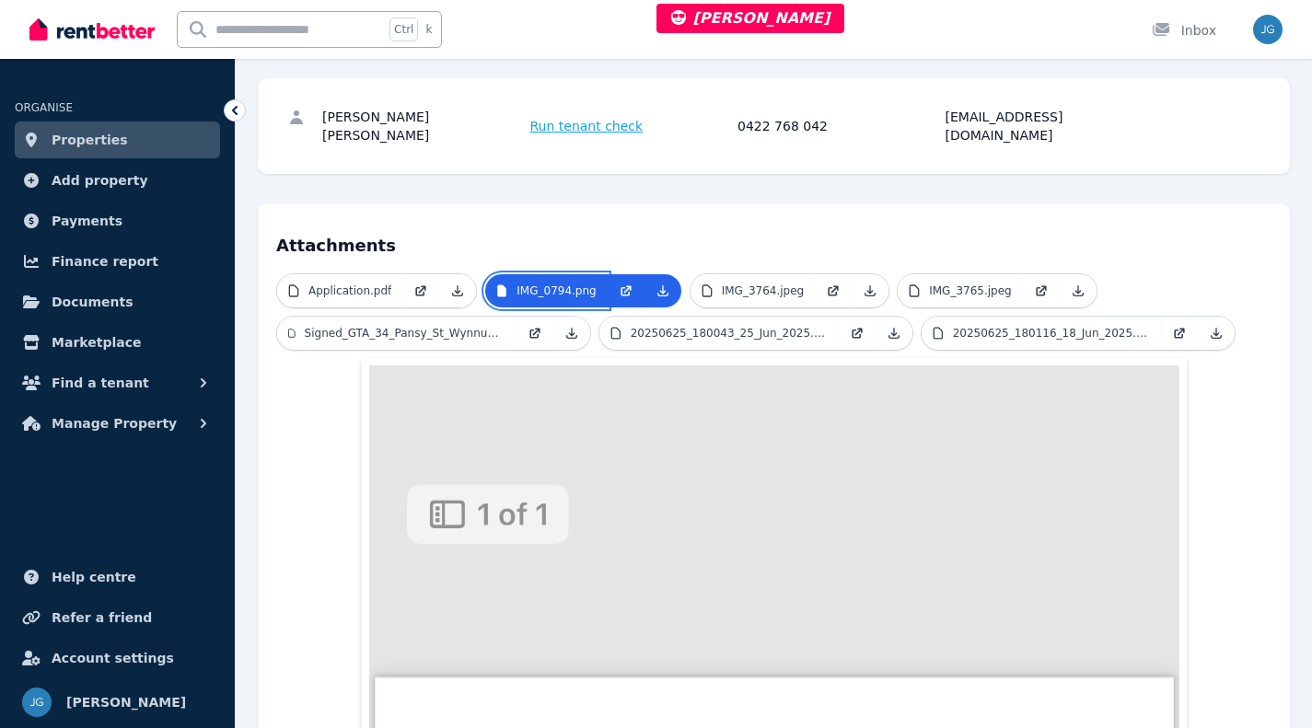
scroll to position [214, 0]
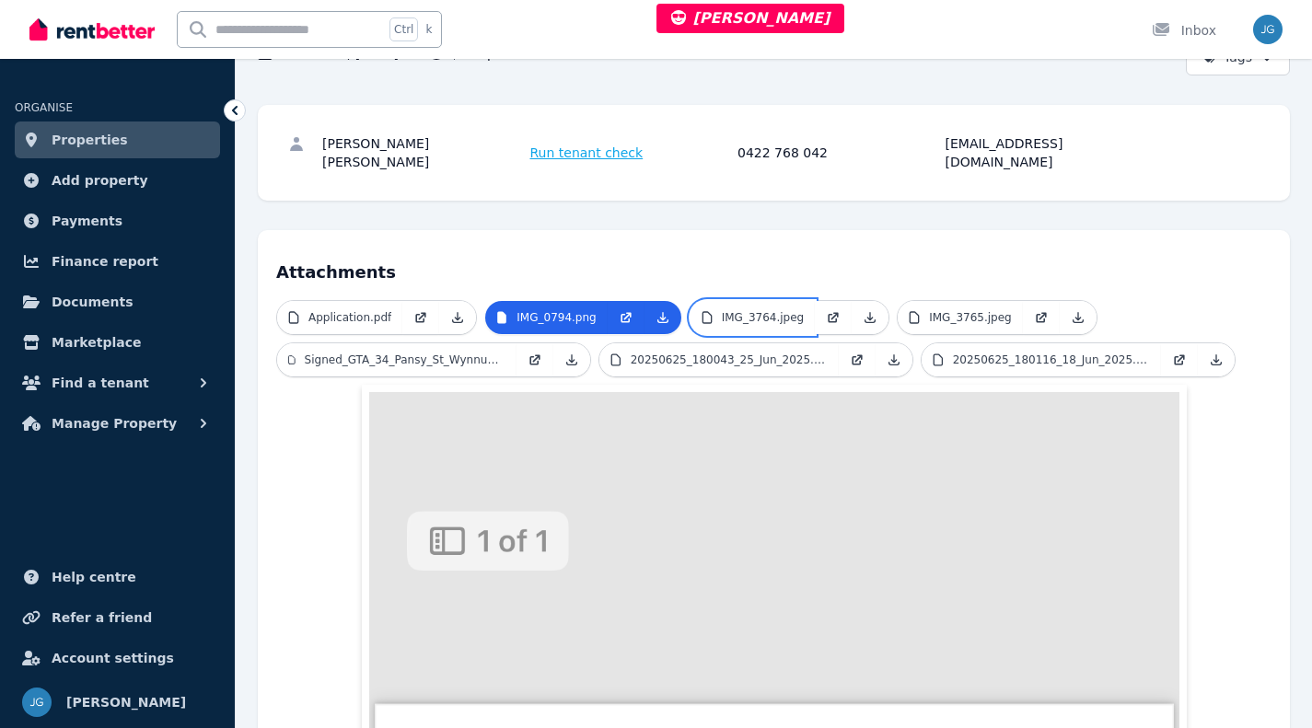
click at [734, 301] on link "IMG_3764.jpeg" at bounding box center [753, 317] width 125 height 33
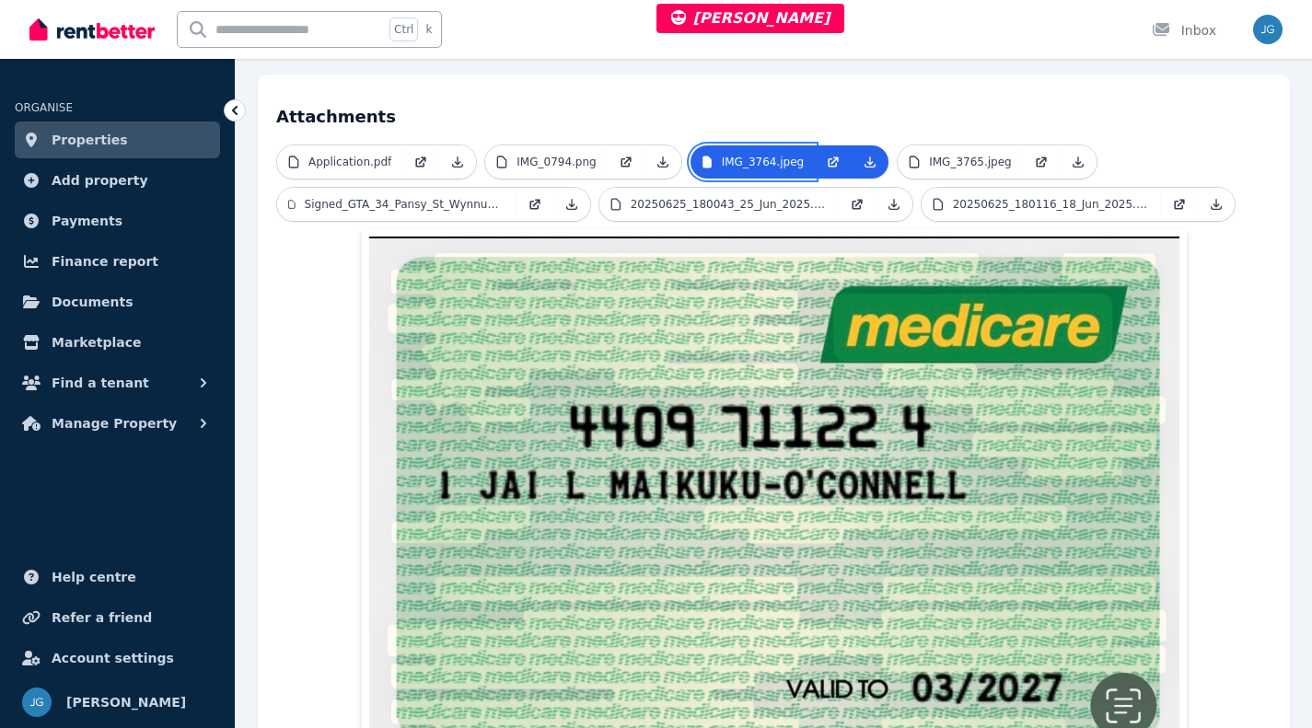
scroll to position [368, 0]
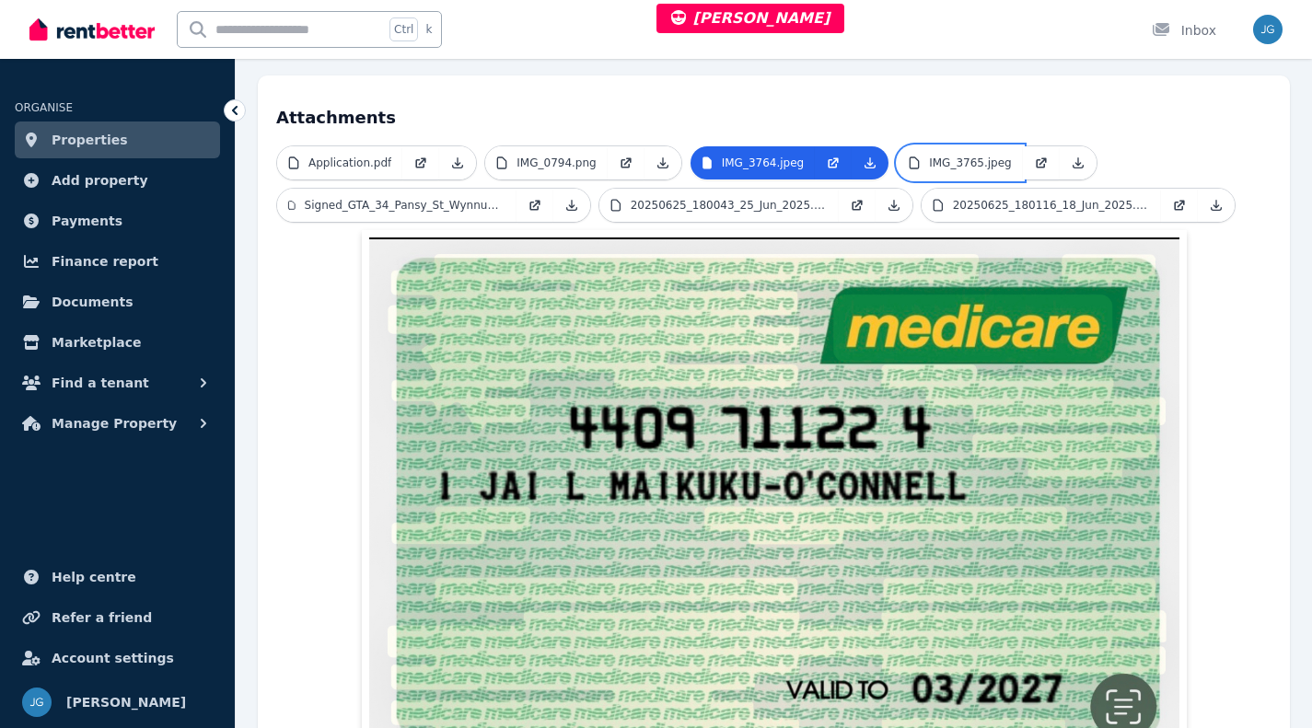
click at [944, 156] on p "IMG_3765.jpeg" at bounding box center [970, 163] width 83 height 15
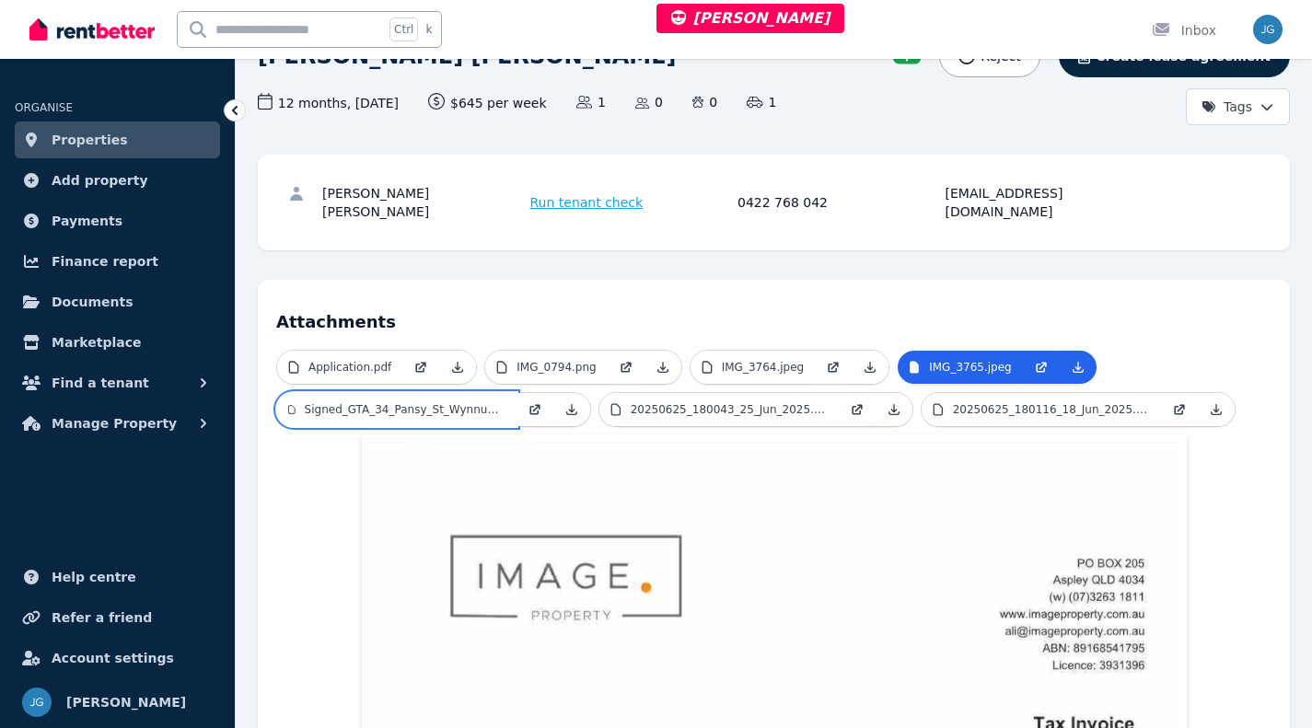
click at [389, 393] on link "Signed_GTA_34_Pansy_St_Wynnum_QLD_4178.pdf" at bounding box center [396, 409] width 239 height 33
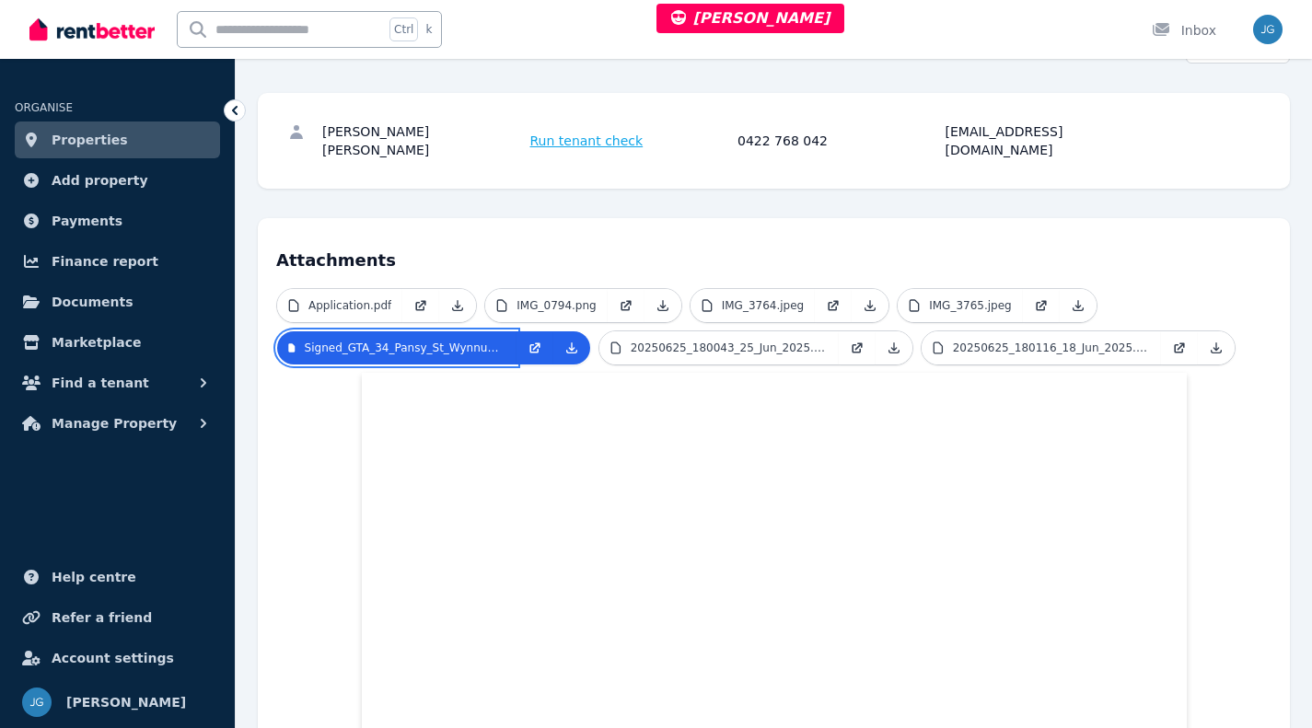
scroll to position [222, 0]
